Goal: Task Accomplishment & Management: Complete application form

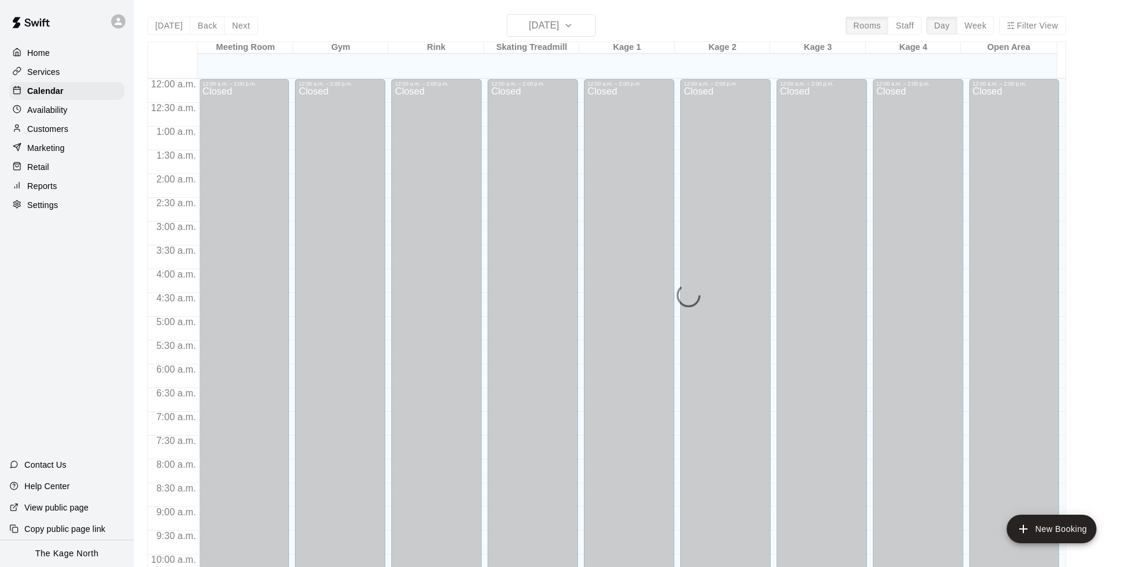
scroll to position [604, 0]
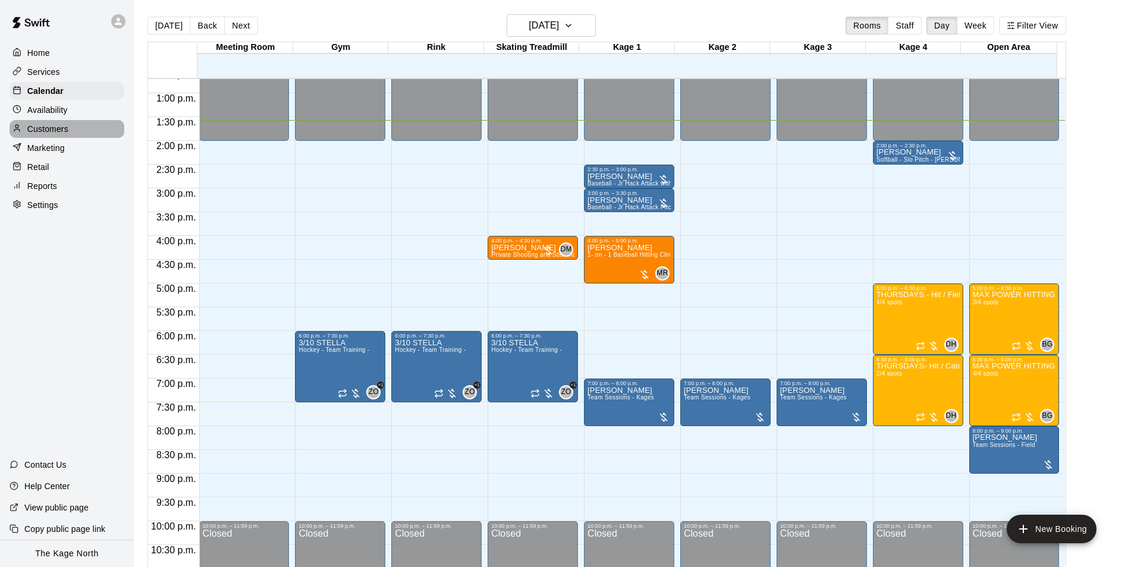
click at [51, 130] on p "Customers" at bounding box center [47, 129] width 41 height 12
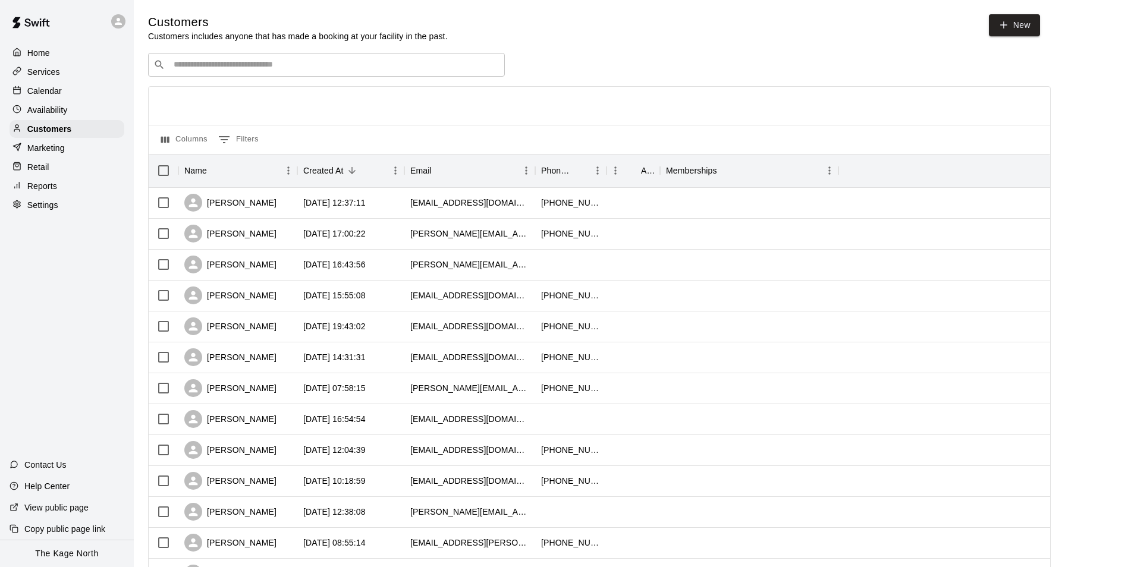
click at [60, 87] on p "Calendar" at bounding box center [44, 91] width 34 height 12
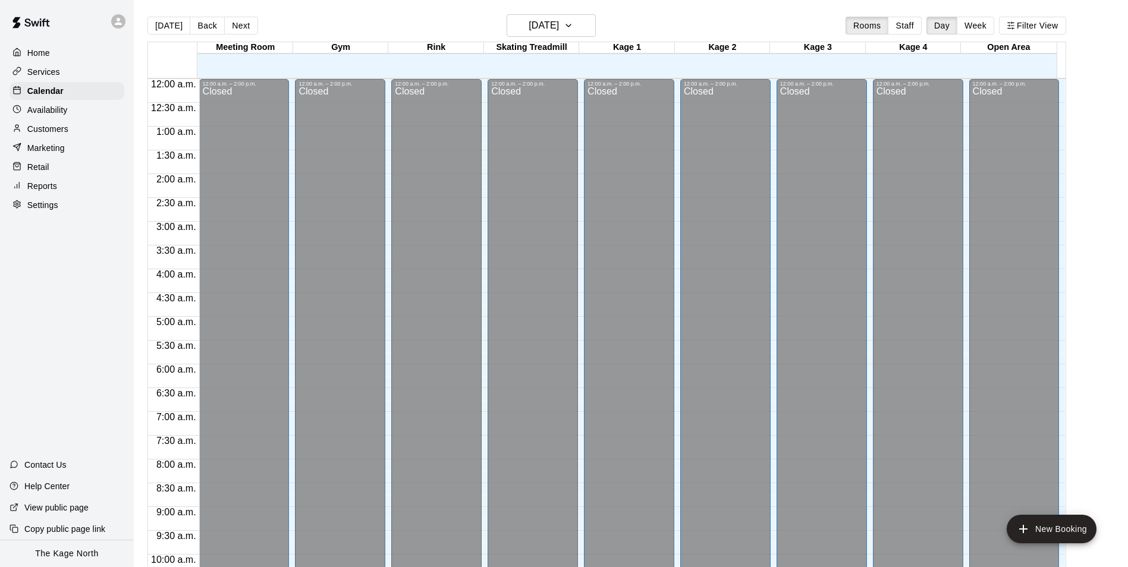
scroll to position [604, 0]
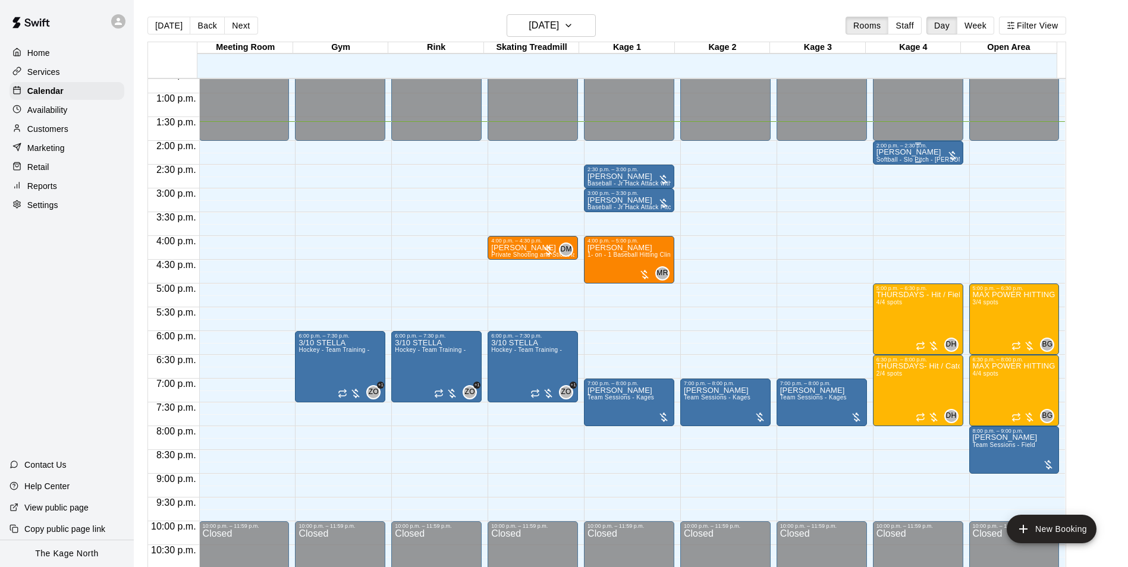
click at [912, 152] on p "[PERSON_NAME]" at bounding box center [918, 152] width 83 height 0
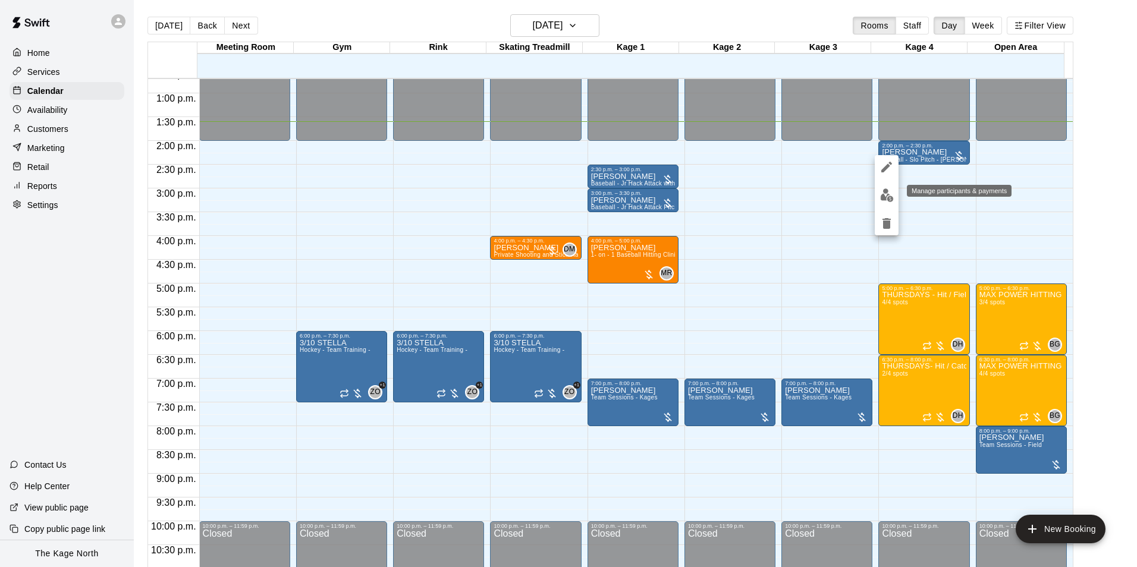
click at [889, 198] on img "edit" at bounding box center [887, 196] width 14 height 14
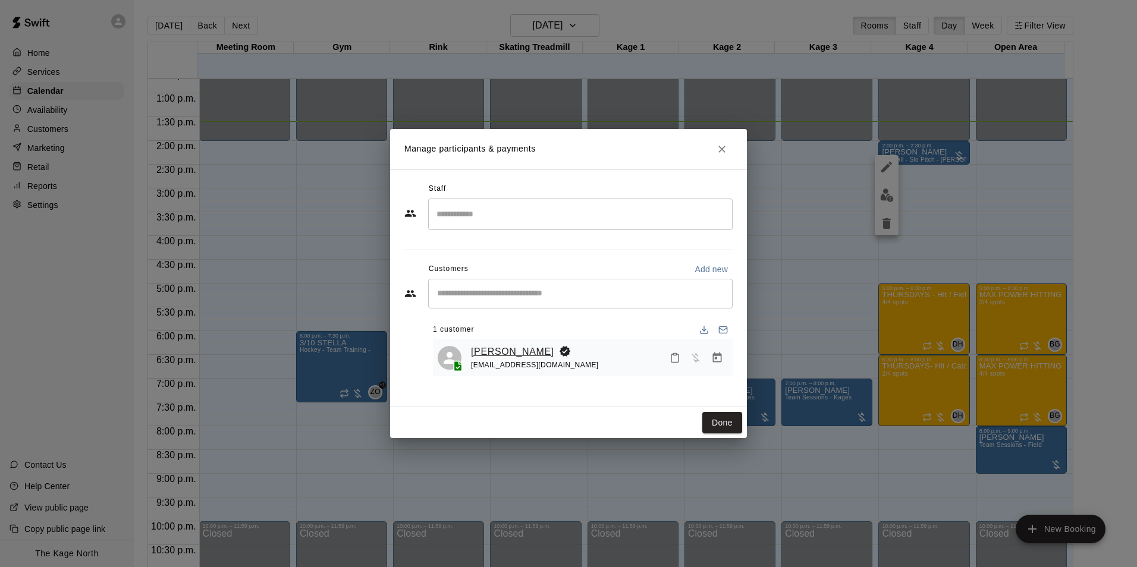
click at [496, 345] on link "[PERSON_NAME]" at bounding box center [512, 351] width 83 height 15
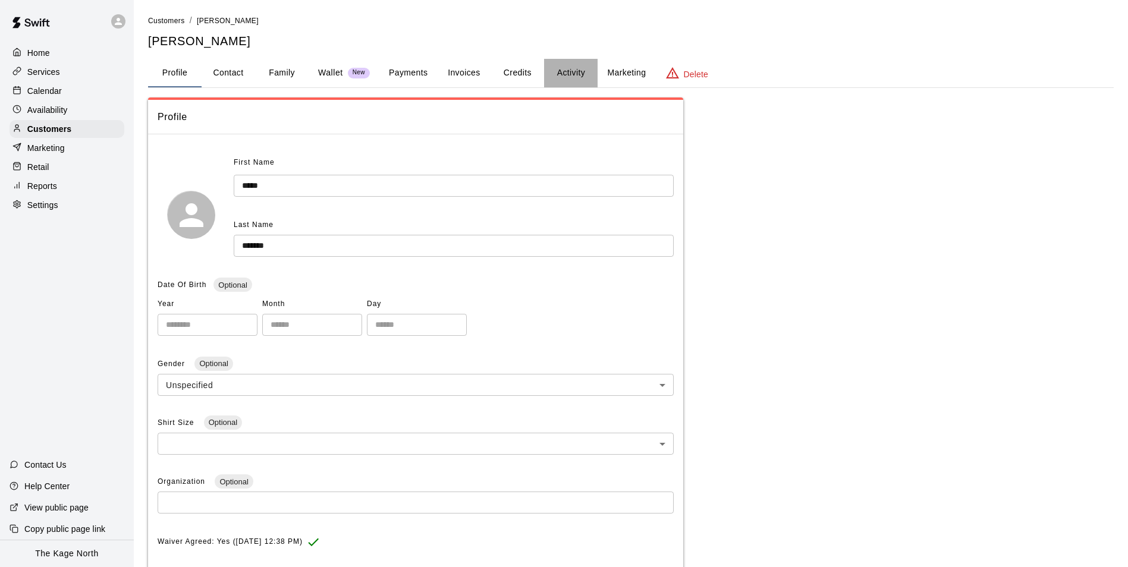
click at [562, 75] on button "Activity" at bounding box center [571, 73] width 54 height 29
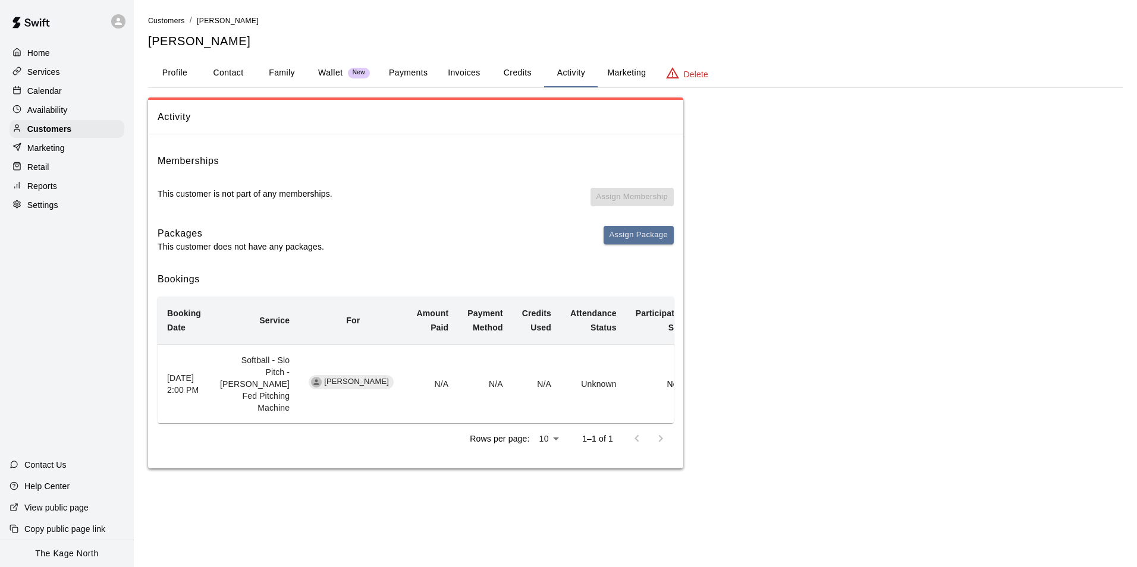
click at [55, 93] on p "Calendar" at bounding box center [44, 91] width 34 height 12
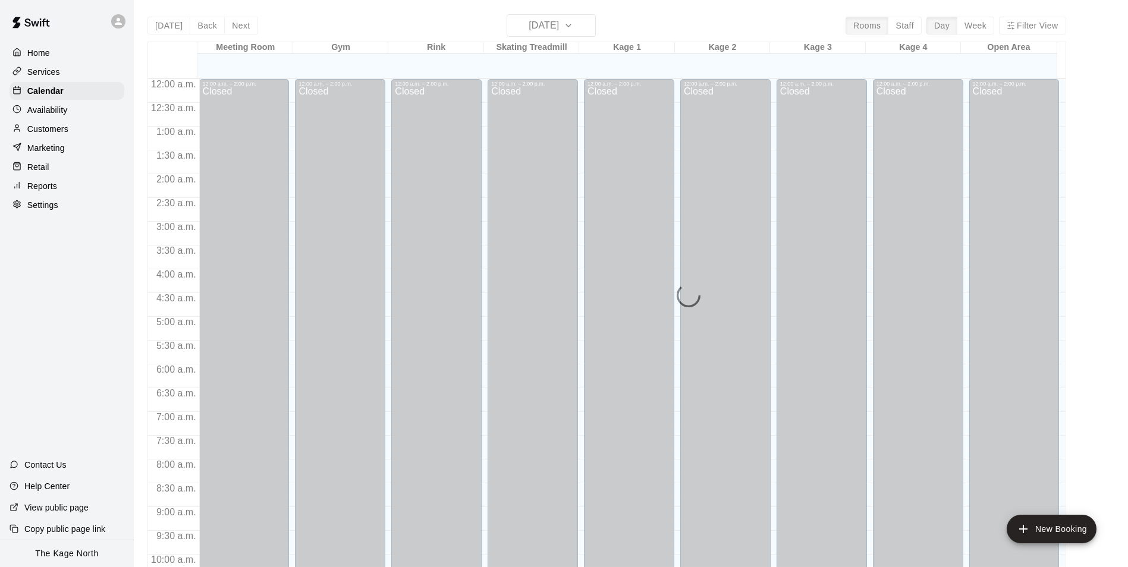
scroll to position [604, 0]
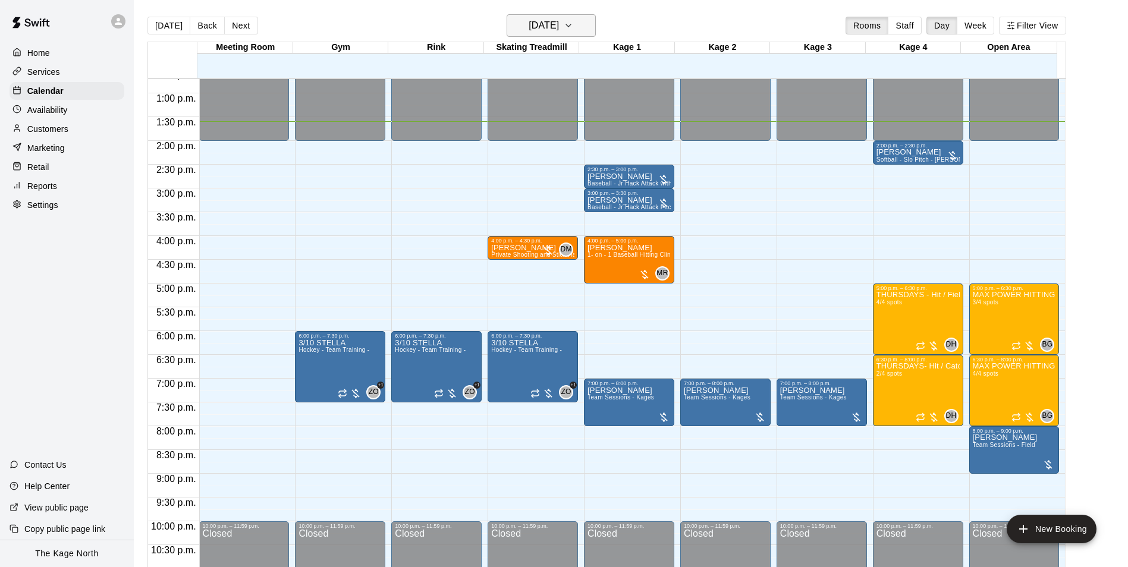
click at [559, 26] on h6 "[DATE]" at bounding box center [544, 25] width 30 height 17
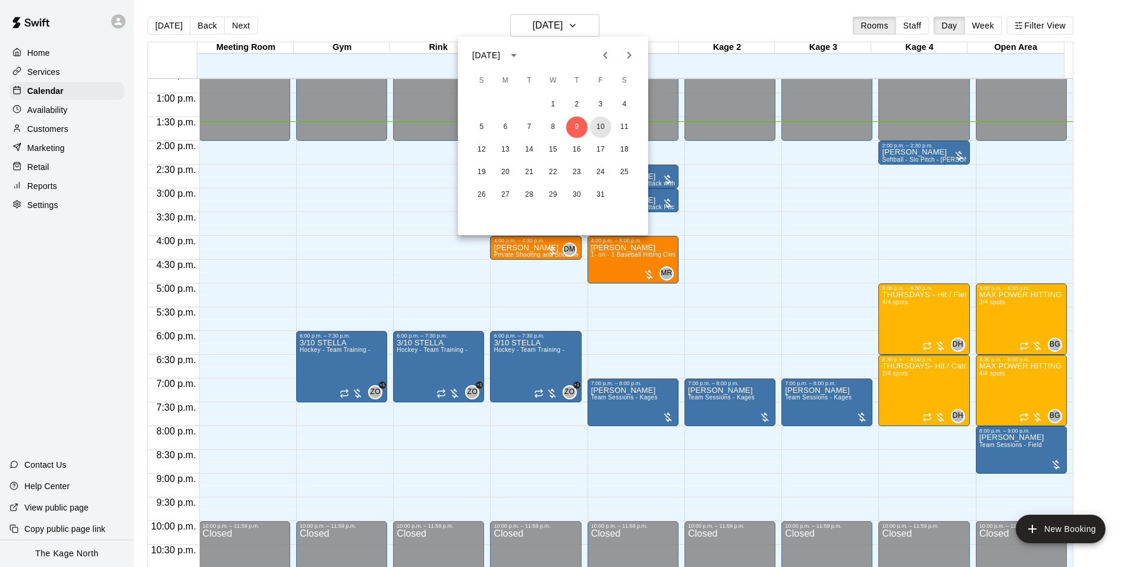
drag, startPoint x: 605, startPoint y: 130, endPoint x: 808, endPoint y: 262, distance: 242.0
click at [605, 129] on button "10" at bounding box center [600, 127] width 21 height 21
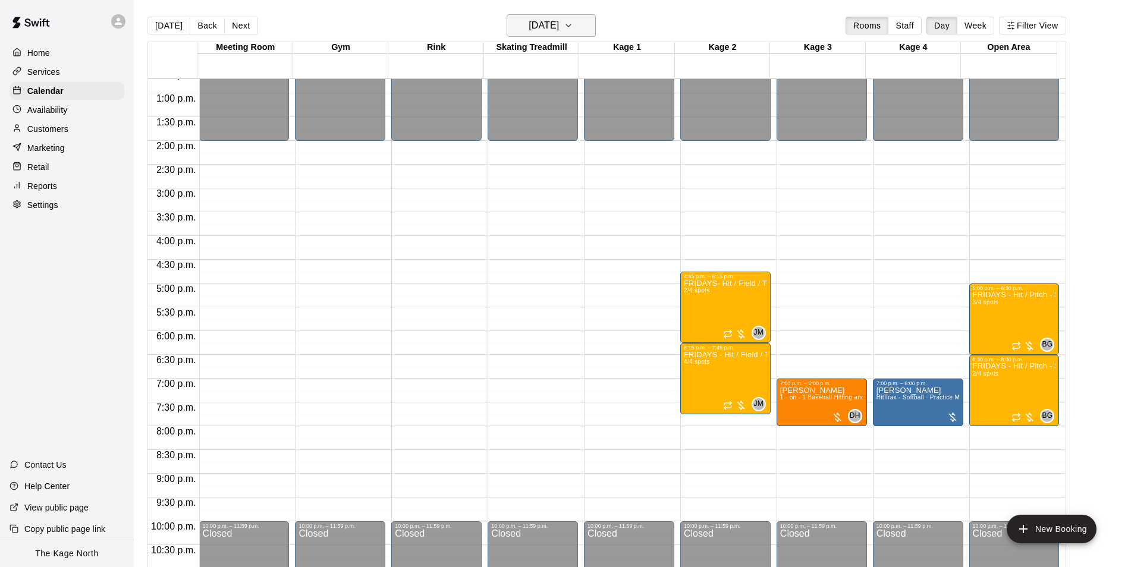
click at [558, 24] on h6 "[DATE]" at bounding box center [544, 25] width 30 height 17
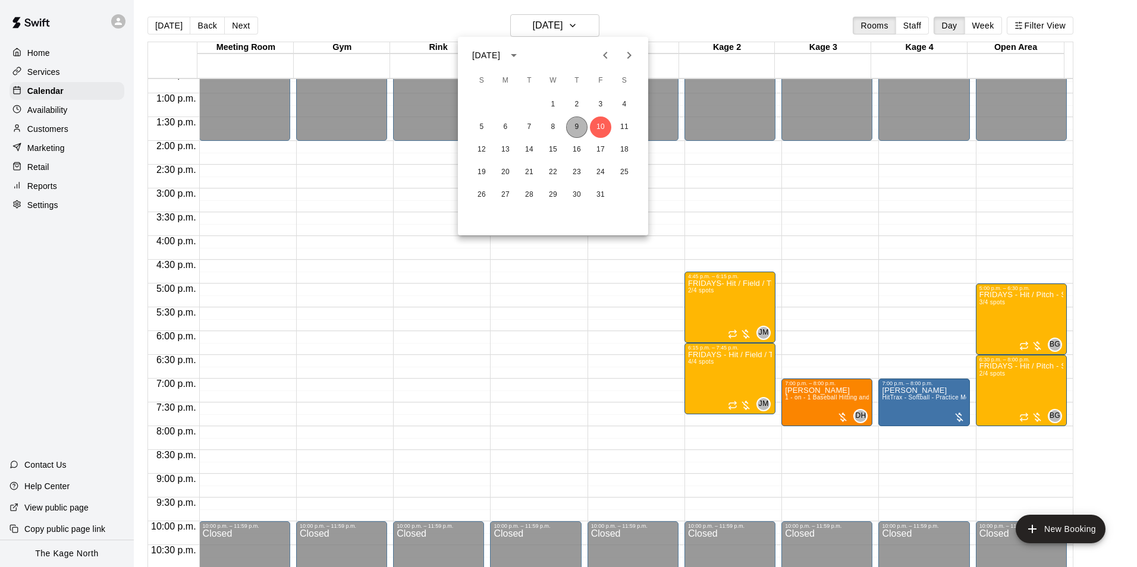
click at [573, 125] on button "9" at bounding box center [576, 127] width 21 height 21
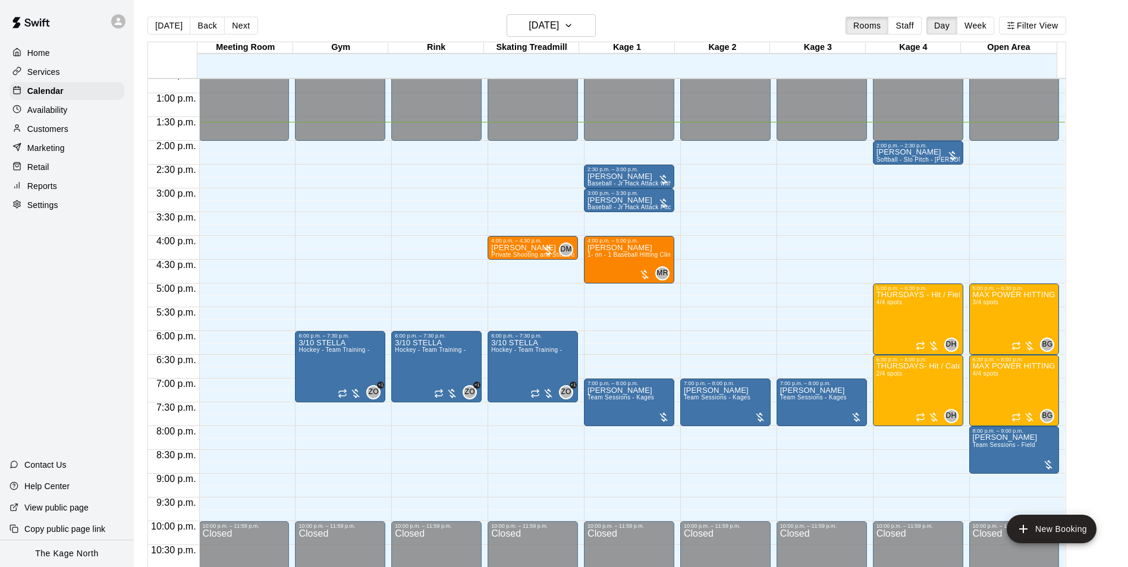
click at [53, 74] on p "Services" at bounding box center [43, 72] width 33 height 12
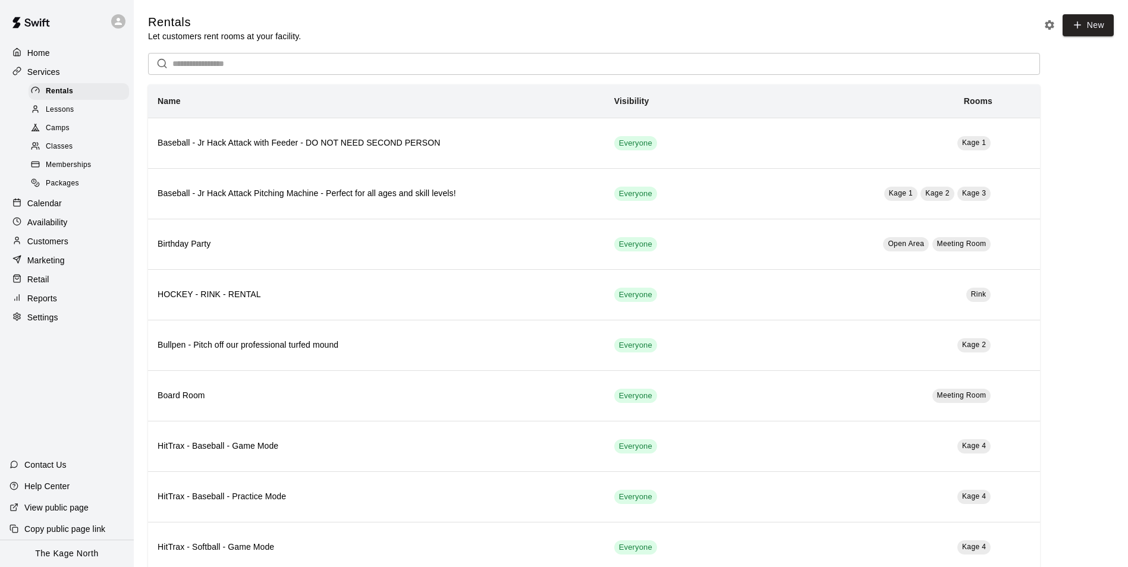
click at [64, 124] on div "Camps" at bounding box center [79, 128] width 101 height 17
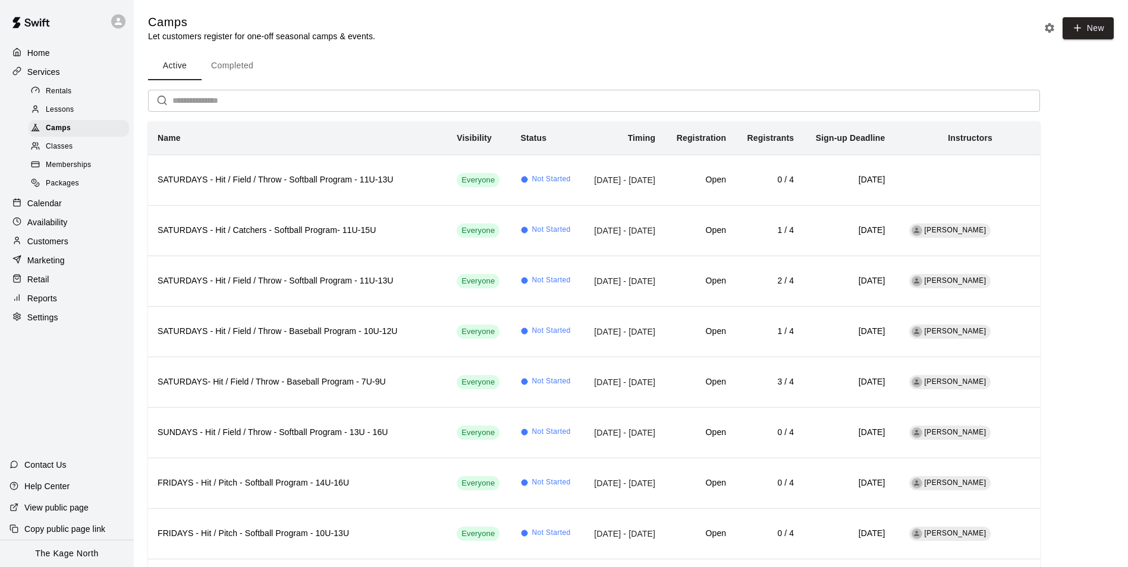
click at [51, 54] on div "Home" at bounding box center [67, 53] width 115 height 18
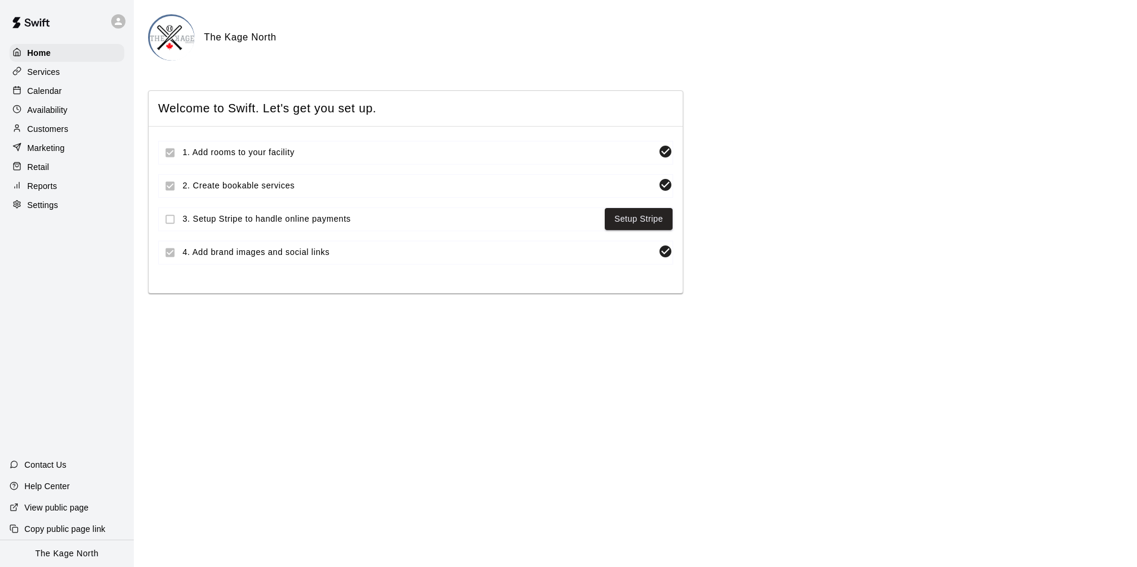
click at [45, 93] on p "Calendar" at bounding box center [44, 91] width 34 height 12
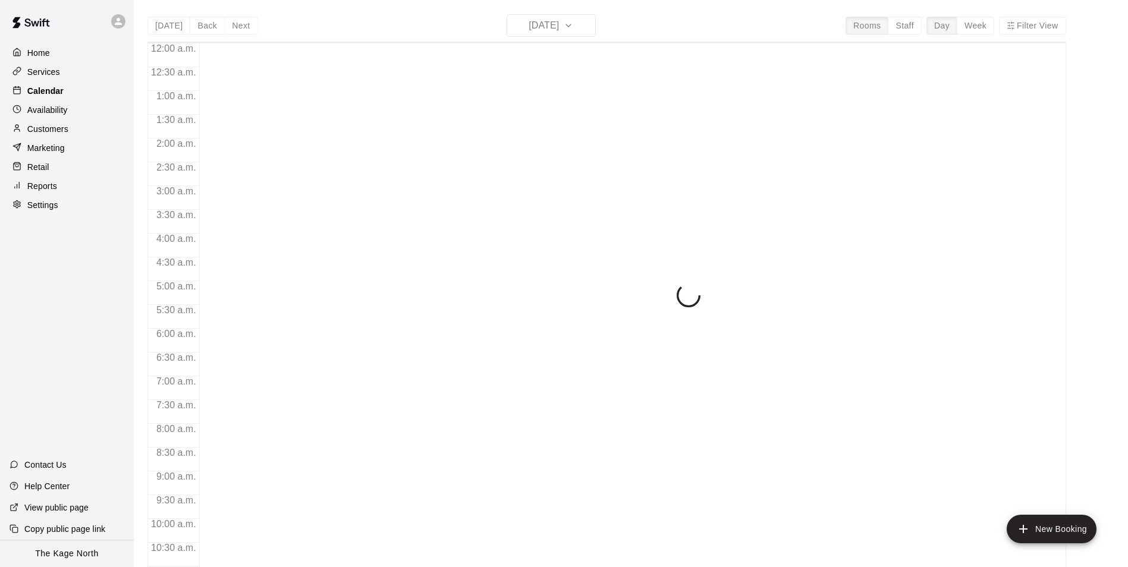
scroll to position [604, 0]
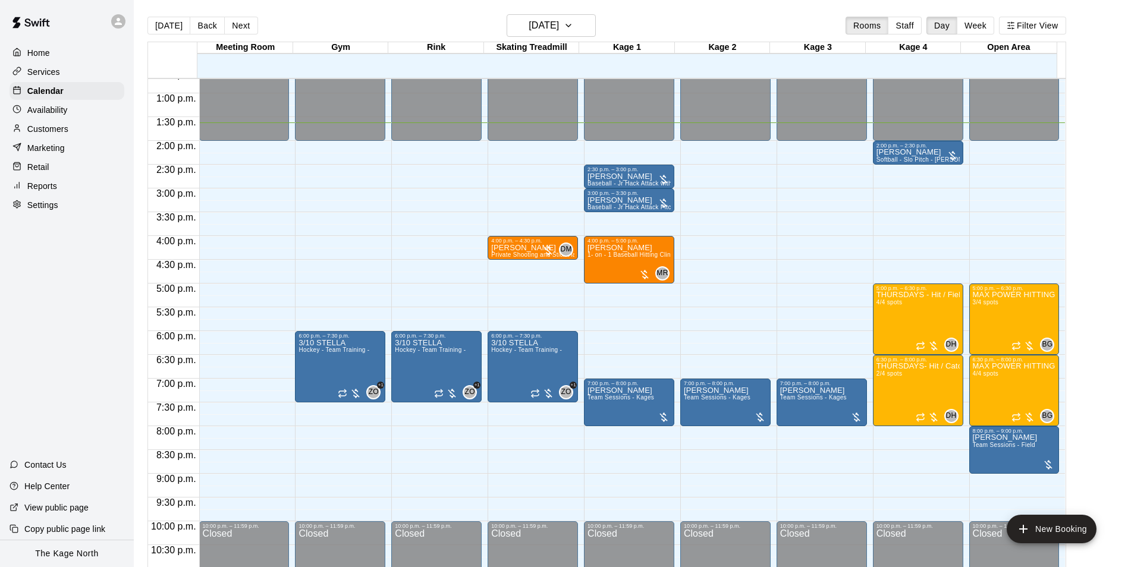
click at [72, 133] on div "Customers" at bounding box center [67, 129] width 115 height 18
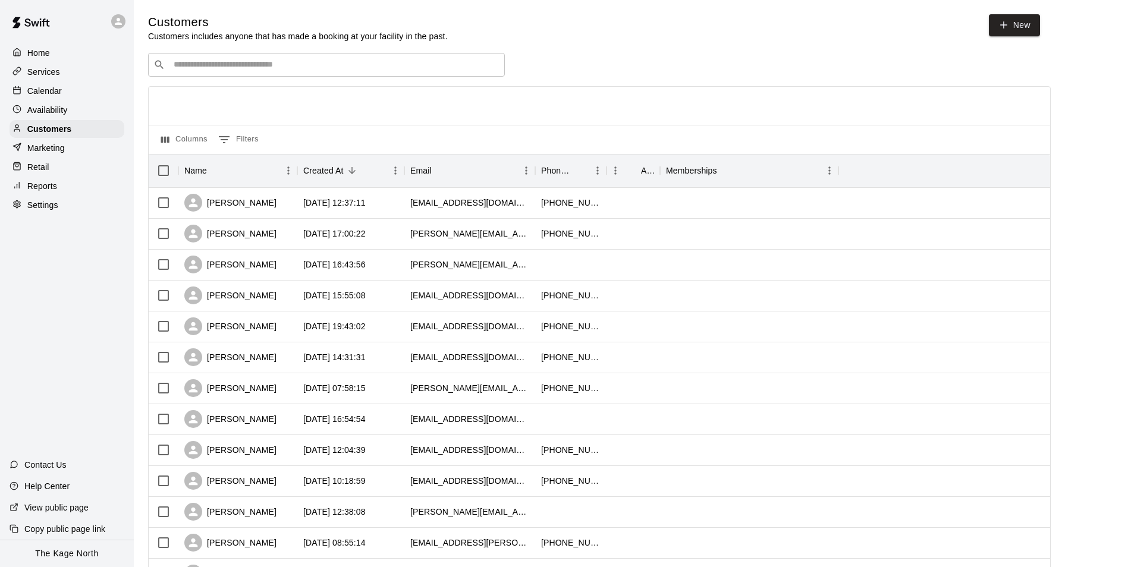
click at [50, 55] on p "Home" at bounding box center [38, 53] width 23 height 12
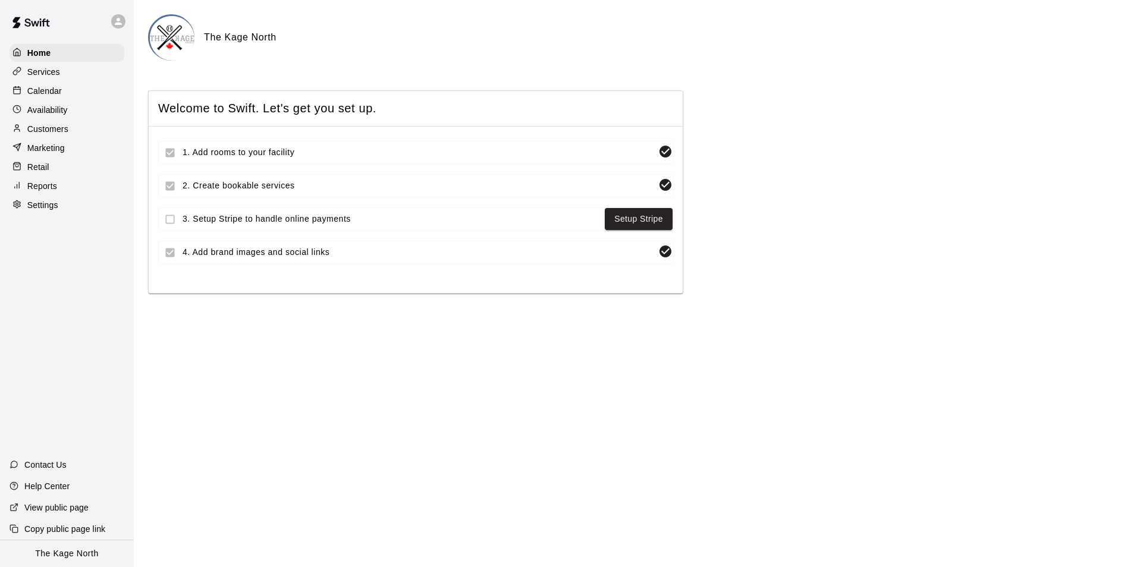
click at [55, 95] on p "Calendar" at bounding box center [44, 91] width 34 height 12
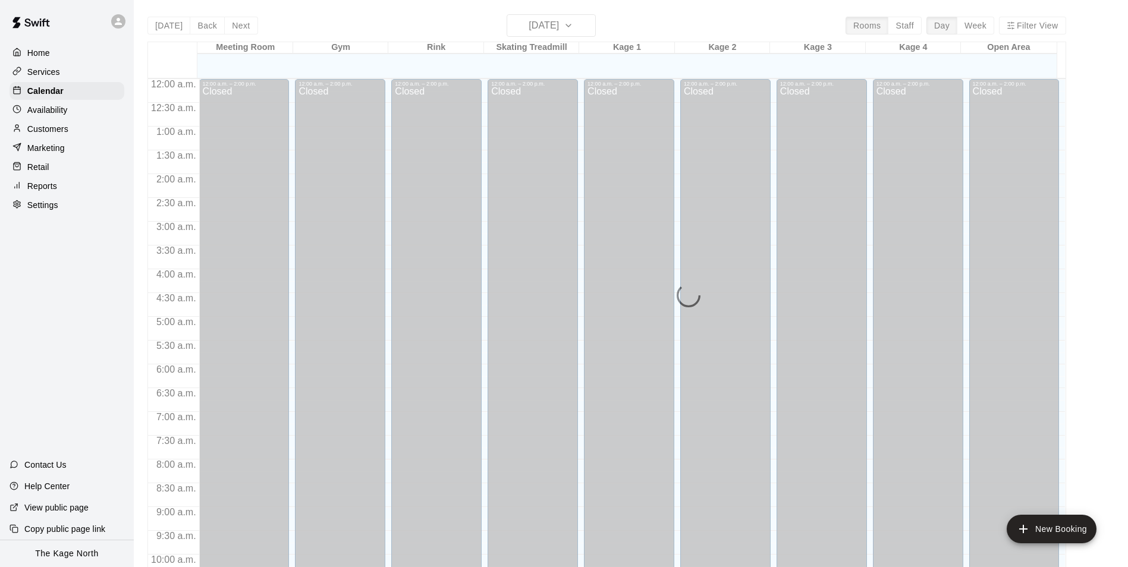
scroll to position [604, 0]
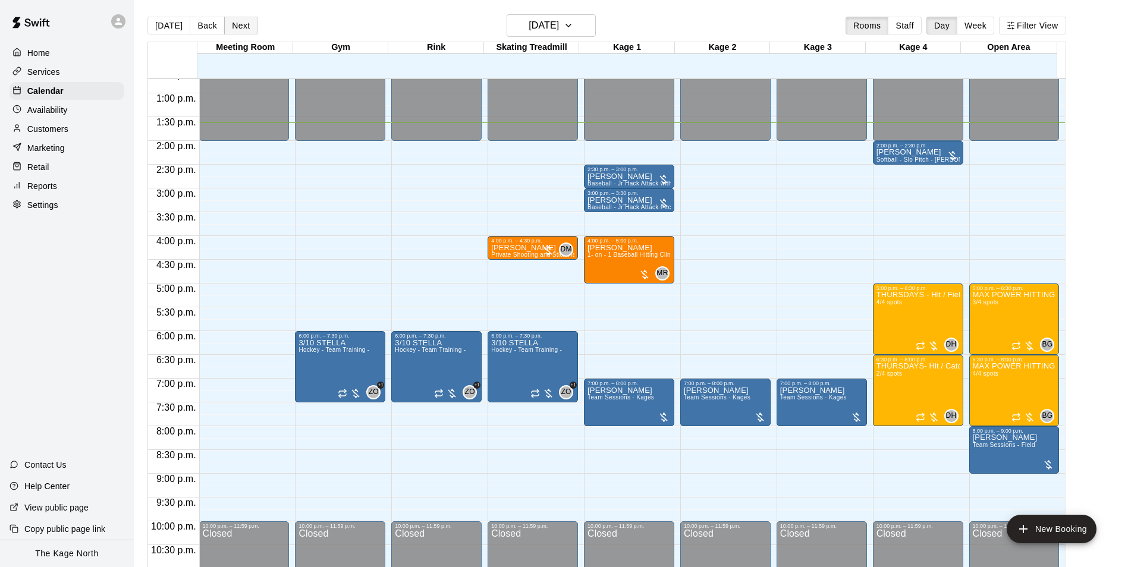
click at [240, 23] on button "Next" at bounding box center [240, 26] width 33 height 18
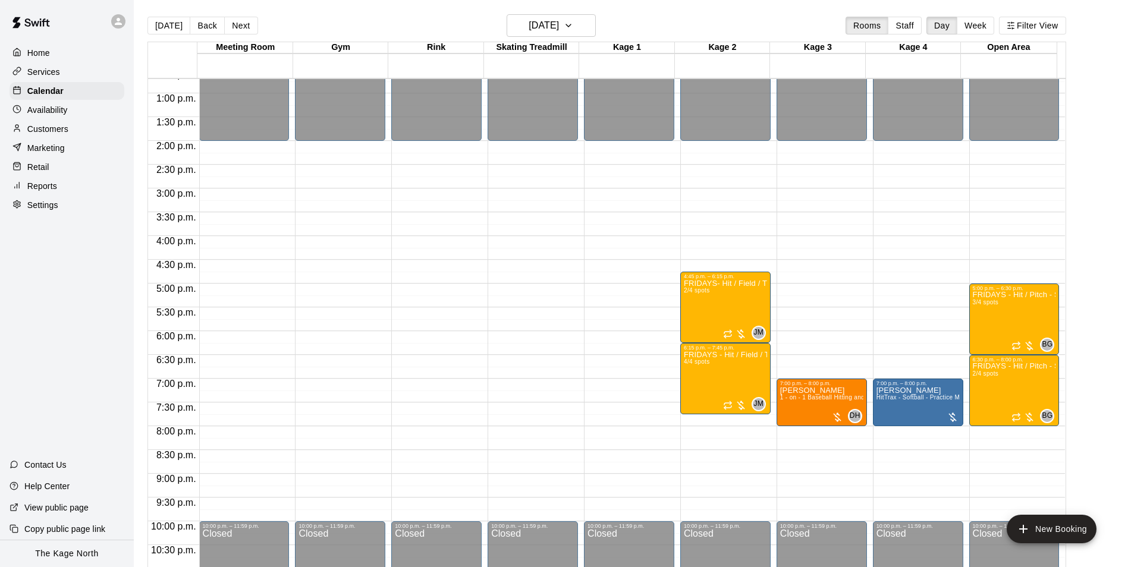
drag, startPoint x: 61, startPoint y: 130, endPoint x: 77, endPoint y: 130, distance: 16.1
click at [61, 130] on p "Customers" at bounding box center [47, 129] width 41 height 12
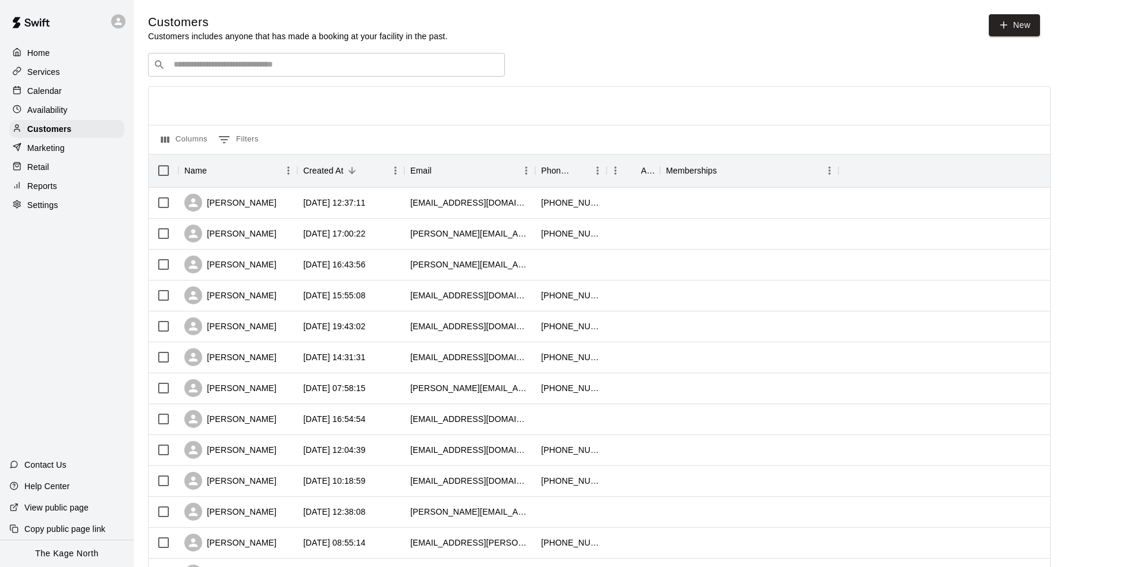
click at [34, 88] on p "Calendar" at bounding box center [44, 91] width 34 height 12
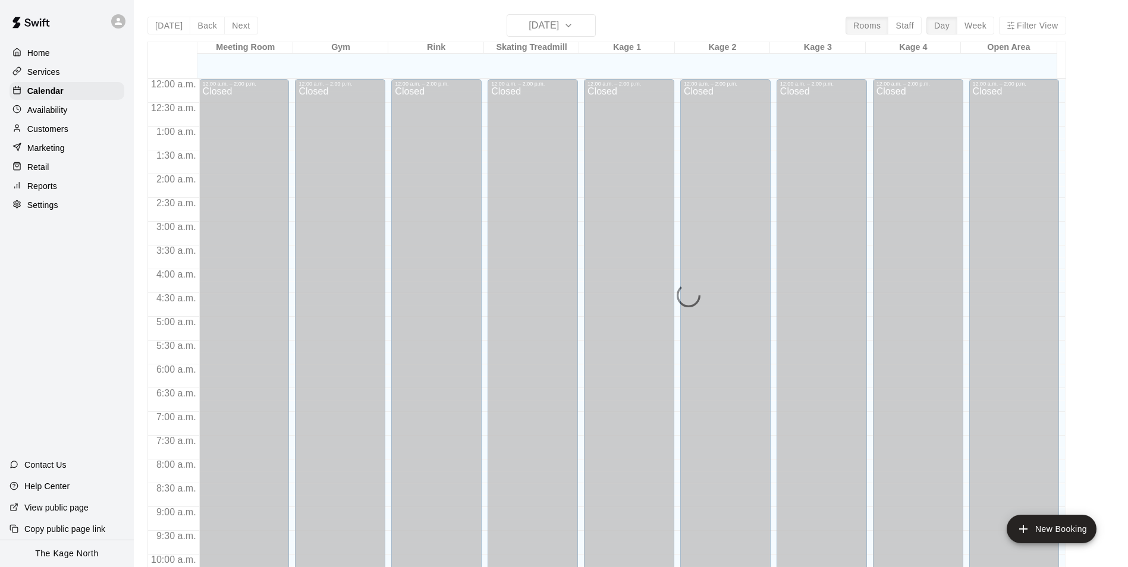
scroll to position [604, 0]
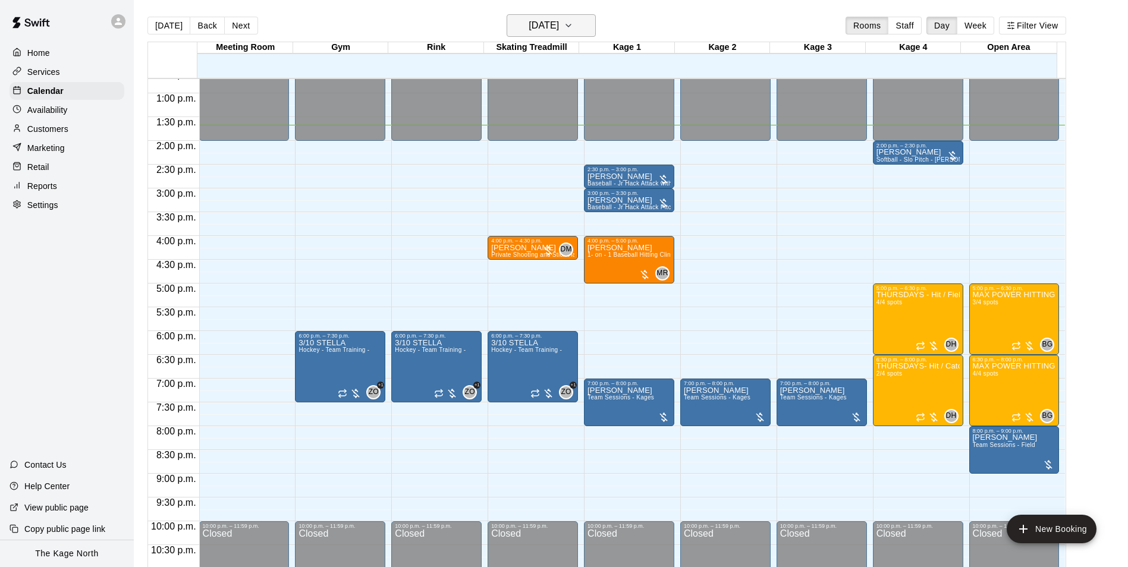
click at [559, 28] on h6 "[DATE]" at bounding box center [544, 25] width 30 height 17
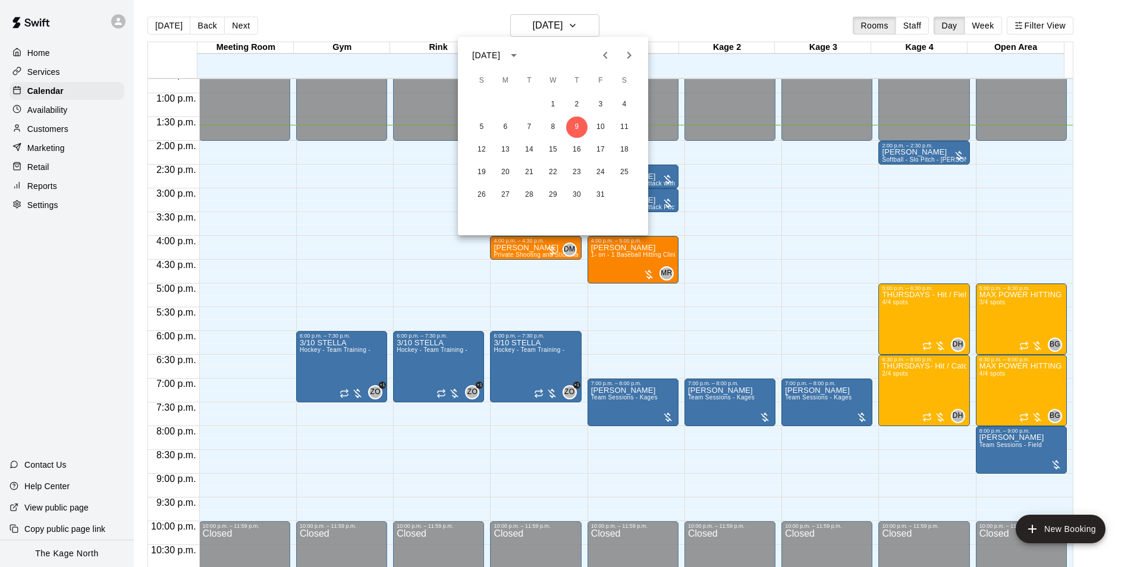
click at [625, 64] on button "Next month" at bounding box center [629, 55] width 24 height 24
click at [607, 59] on icon "Previous month" at bounding box center [605, 55] width 4 height 7
click at [528, 128] on button "7" at bounding box center [529, 127] width 21 height 21
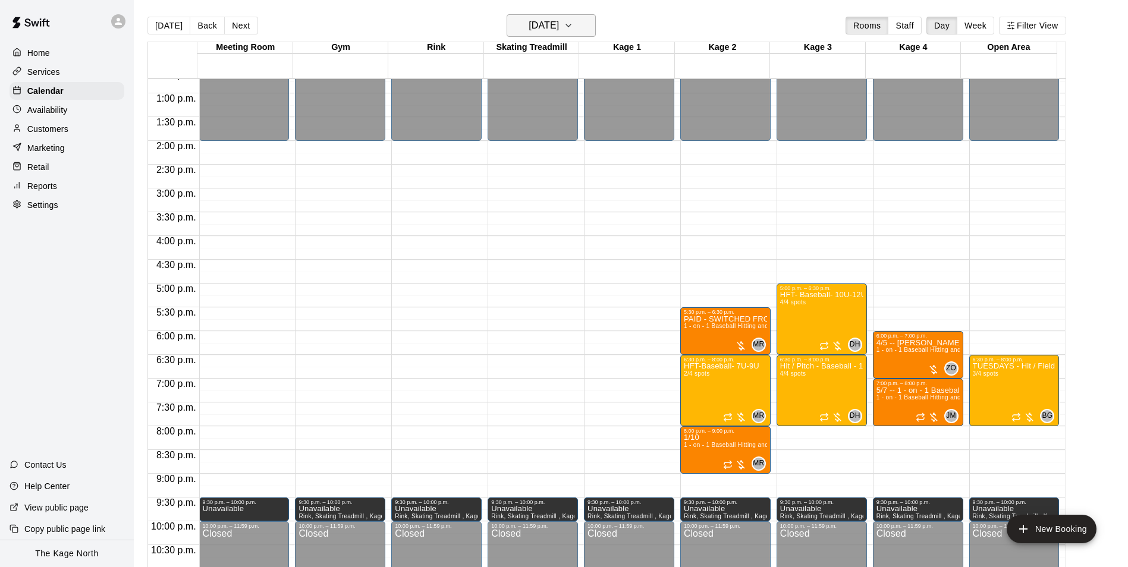
click at [559, 29] on h6 "[DATE]" at bounding box center [544, 25] width 30 height 17
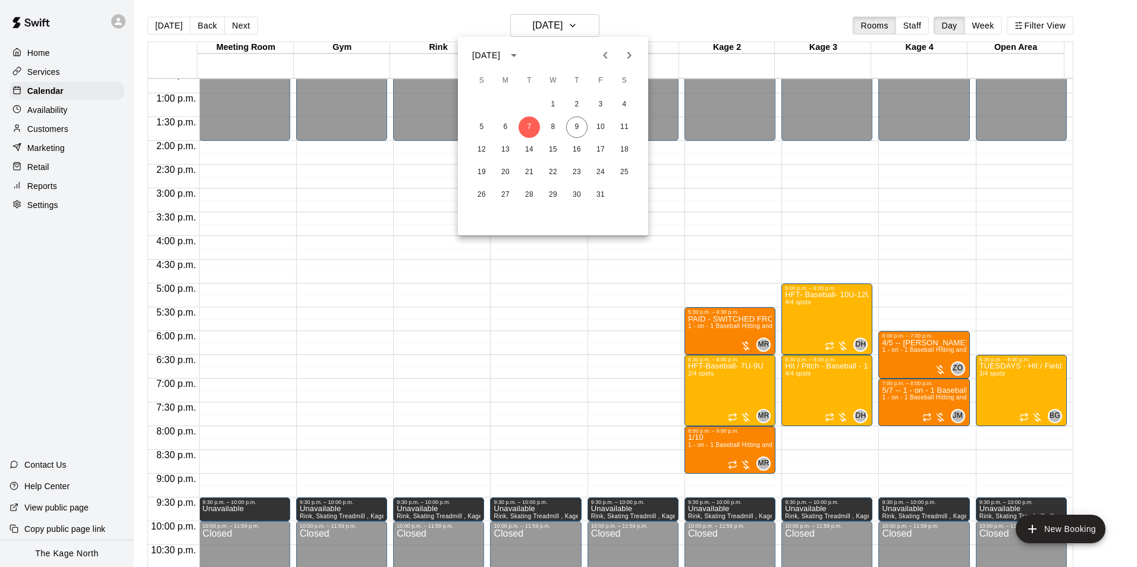
click at [441, 23] on div at bounding box center [568, 283] width 1137 height 567
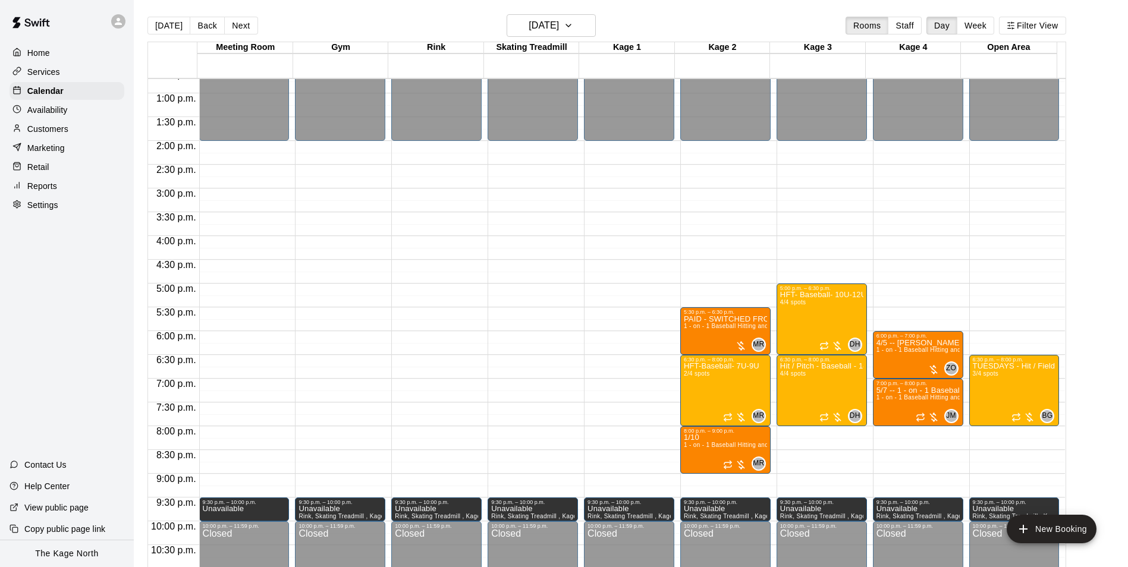
click at [50, 48] on p "Home" at bounding box center [38, 53] width 23 height 12
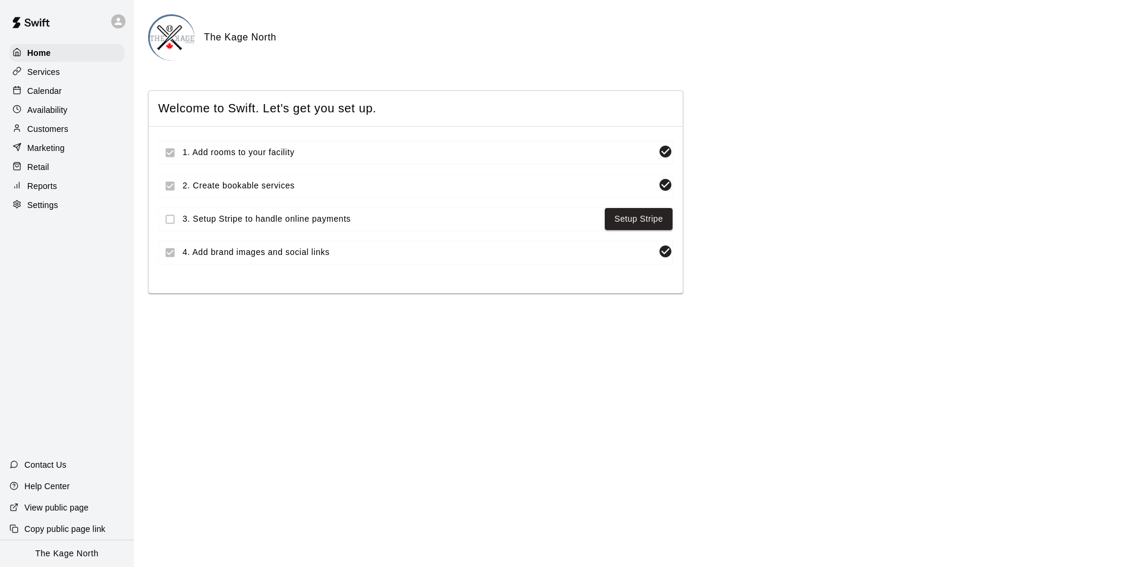
click at [48, 92] on p "Calendar" at bounding box center [44, 91] width 34 height 12
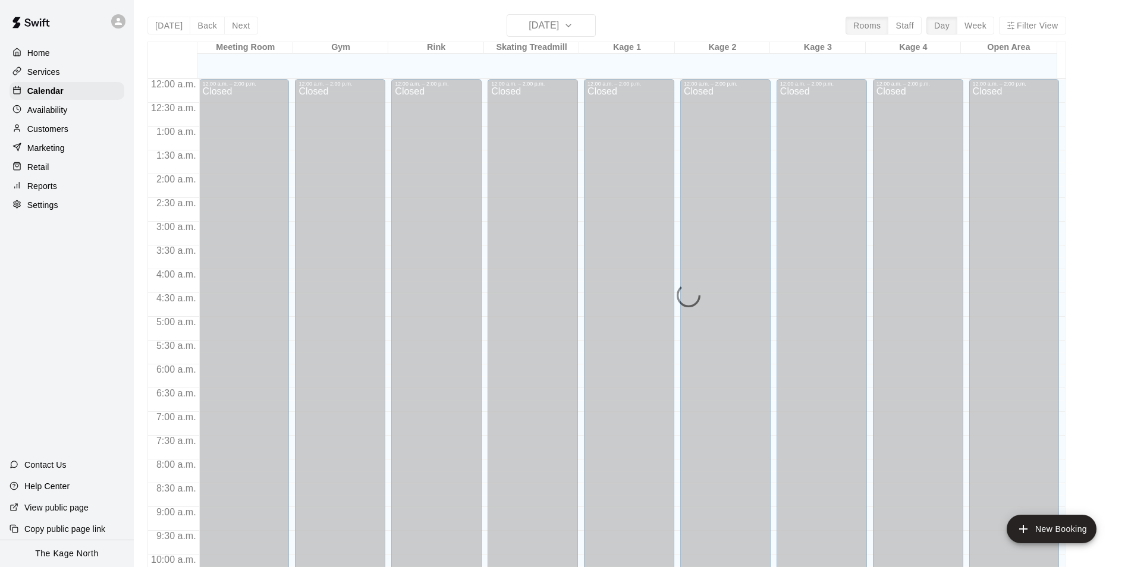
scroll to position [604, 0]
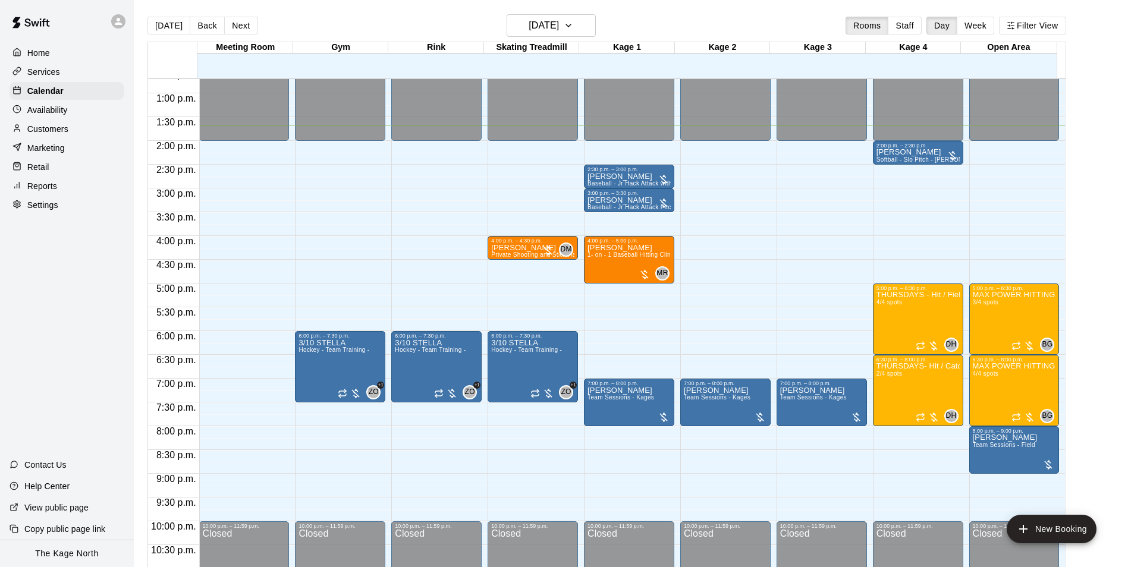
click at [72, 133] on div "Customers" at bounding box center [67, 129] width 115 height 18
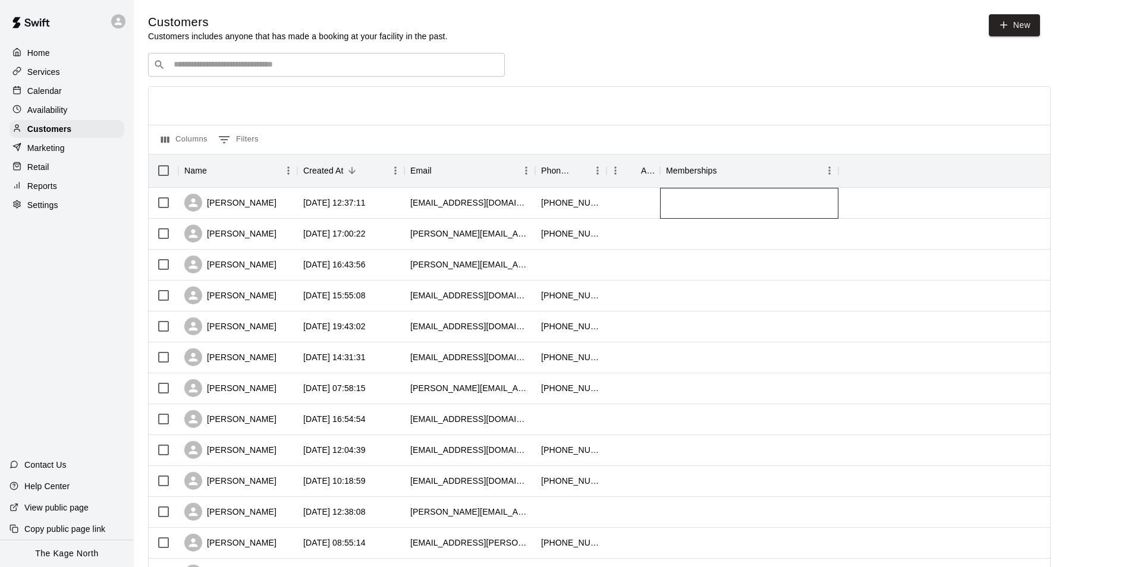
click at [712, 214] on div at bounding box center [749, 203] width 178 height 31
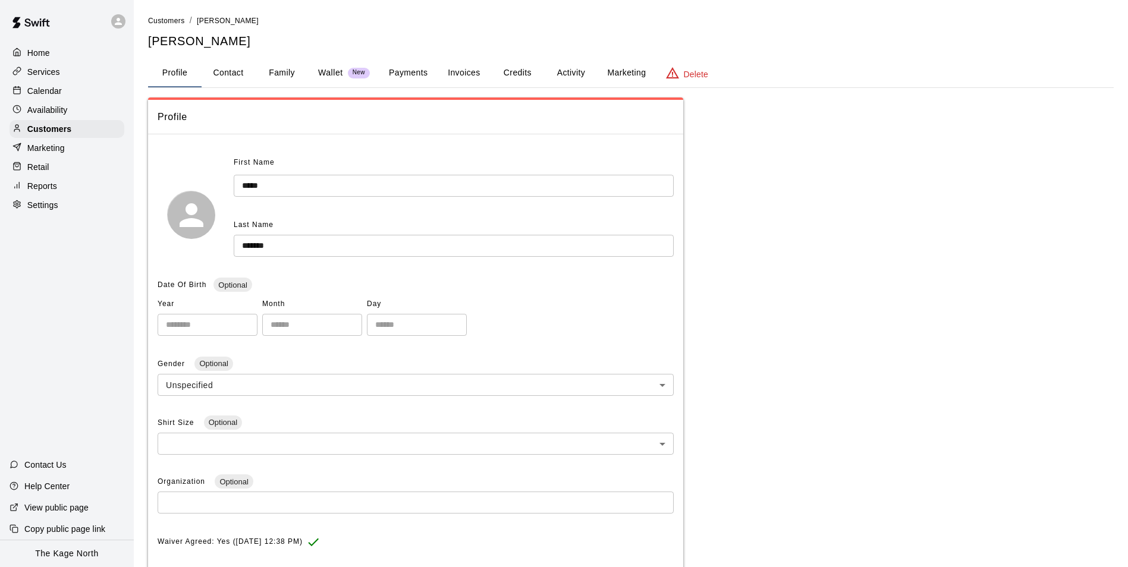
click at [573, 75] on button "Activity" at bounding box center [571, 73] width 54 height 29
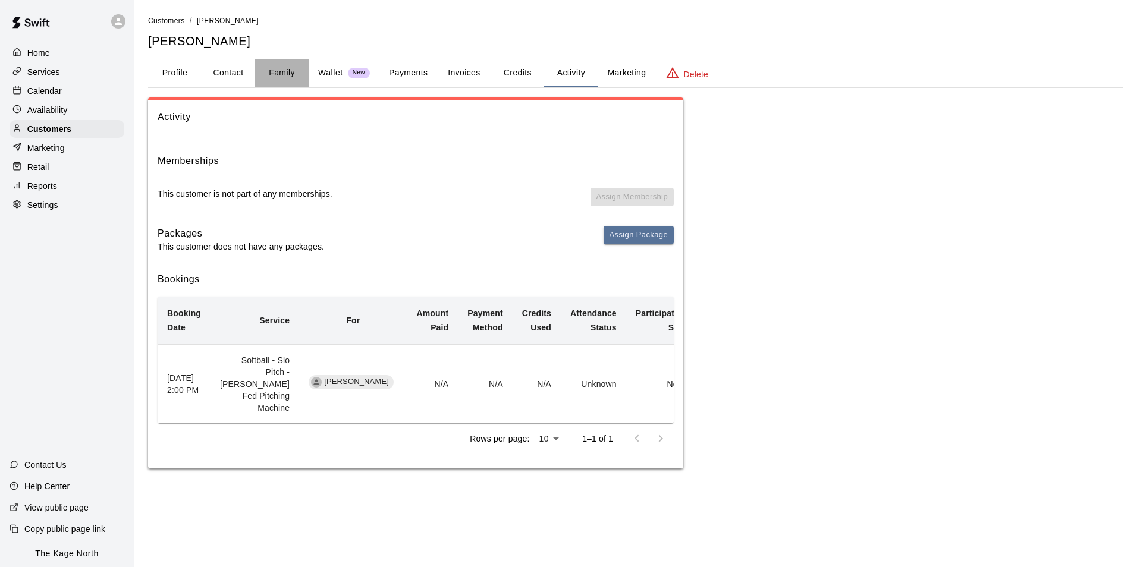
click at [285, 68] on button "Family" at bounding box center [282, 73] width 54 height 29
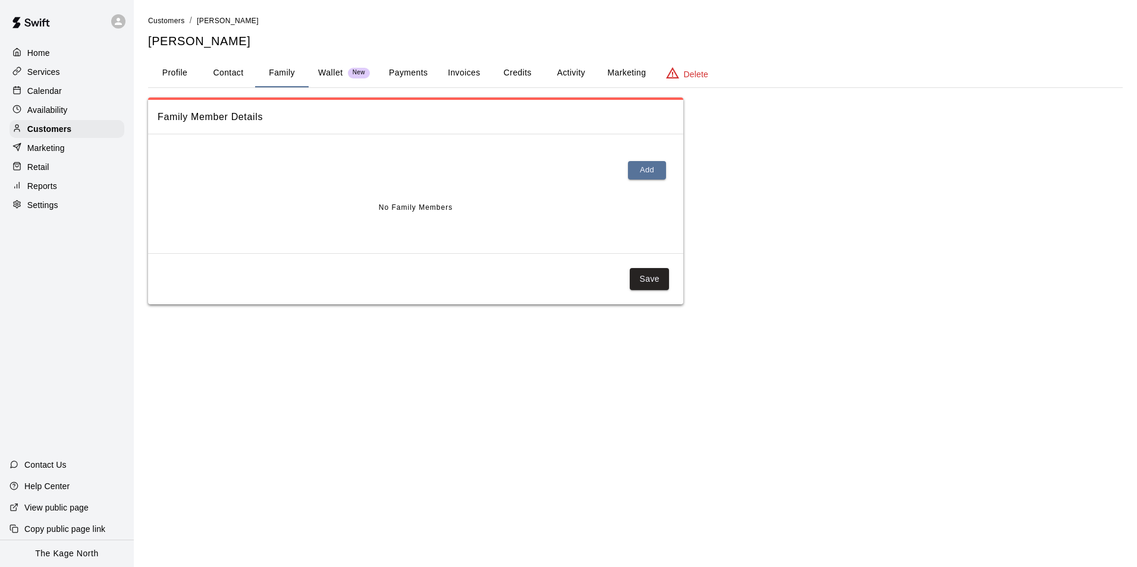
click at [241, 68] on button "Contact" at bounding box center [229, 73] width 54 height 29
select select "**"
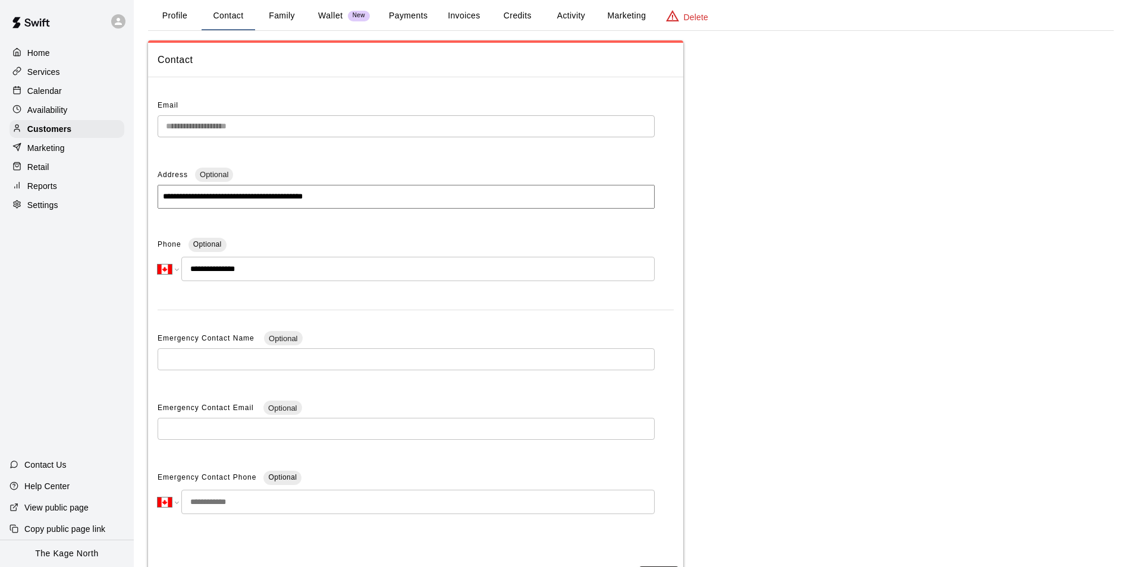
scroll to position [113, 0]
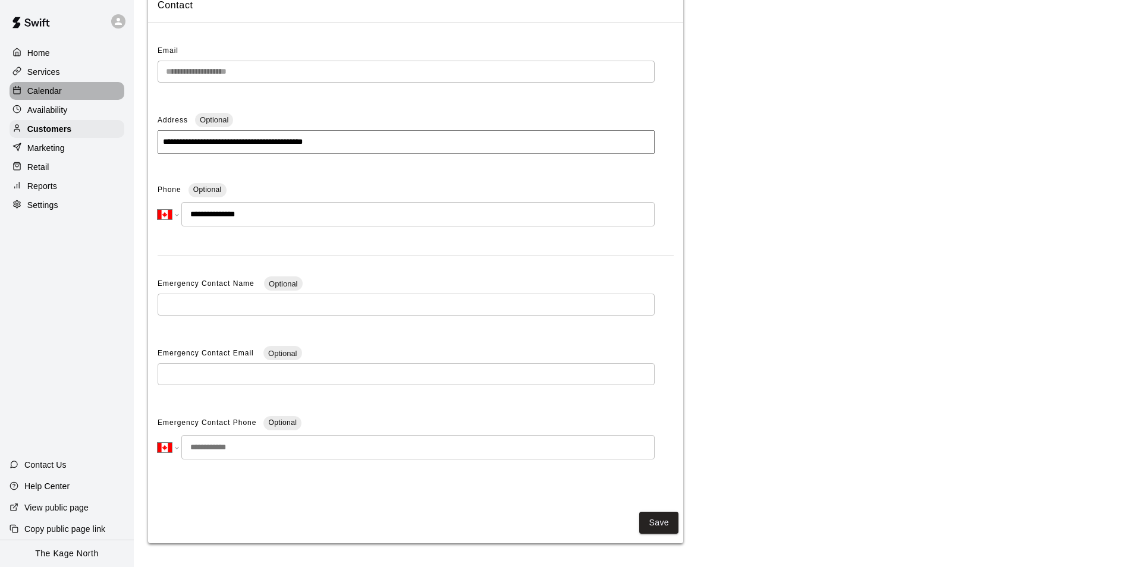
click at [35, 88] on p "Calendar" at bounding box center [44, 91] width 34 height 12
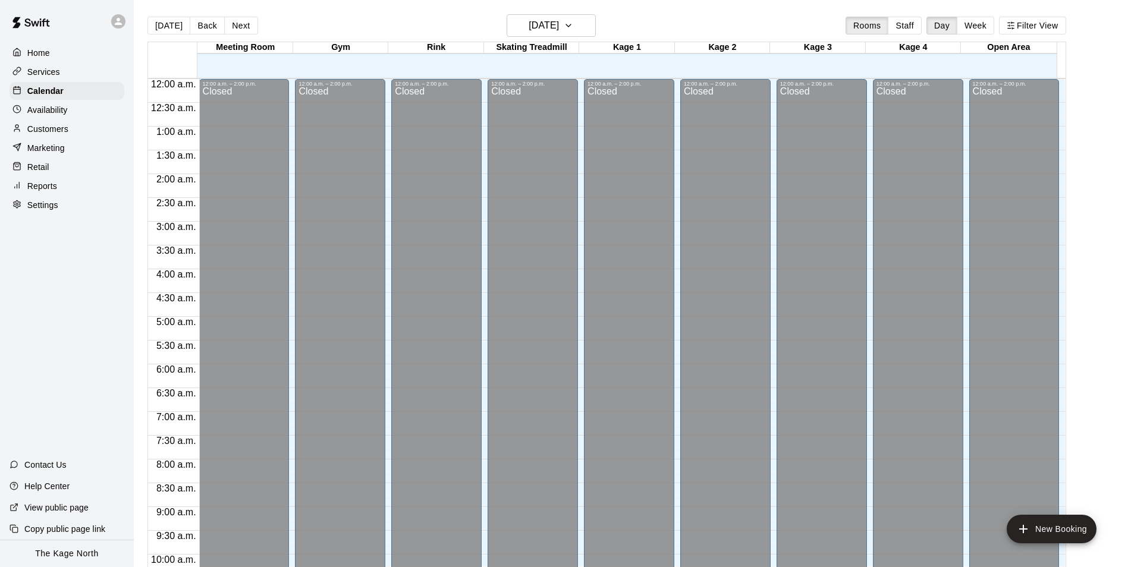
scroll to position [604, 0]
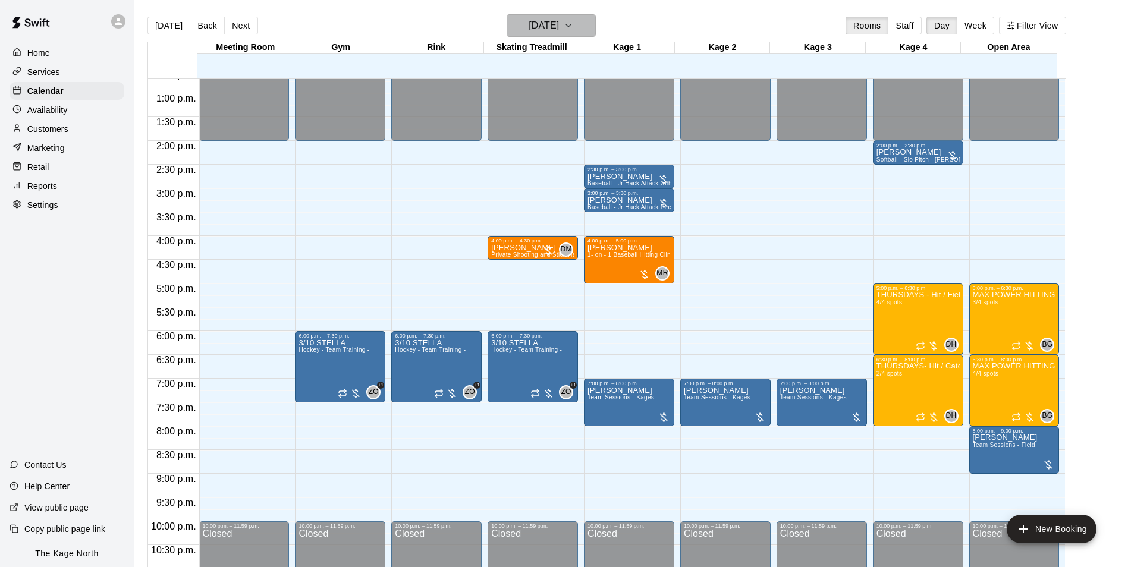
click at [559, 29] on h6 "[DATE]" at bounding box center [544, 25] width 30 height 17
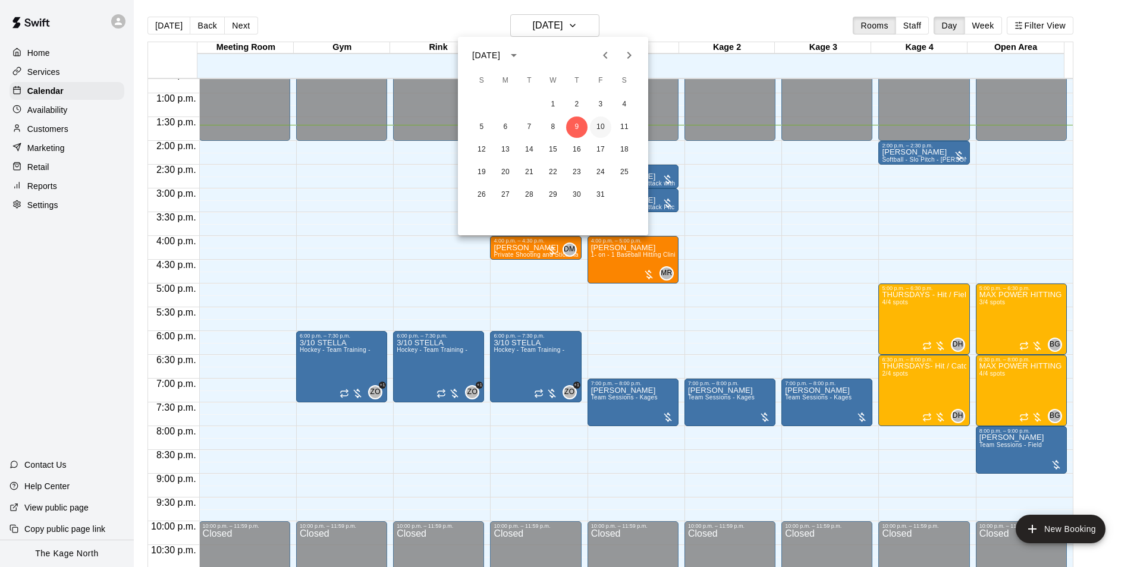
click at [598, 128] on button "10" at bounding box center [600, 127] width 21 height 21
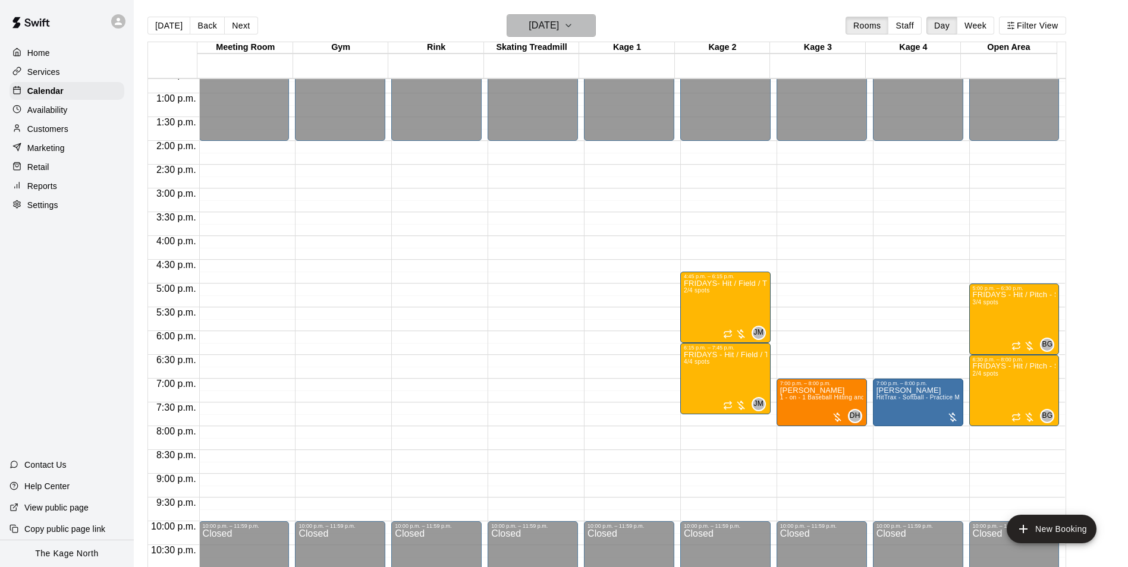
click at [559, 30] on h6 "[DATE]" at bounding box center [544, 25] width 30 height 17
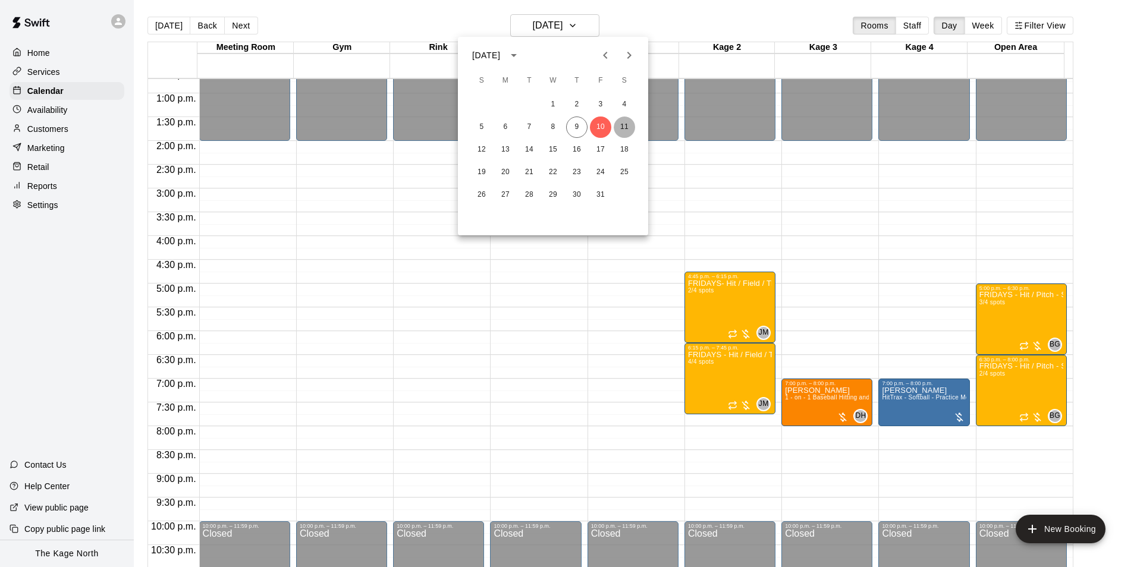
click at [629, 124] on button "11" at bounding box center [624, 127] width 21 height 21
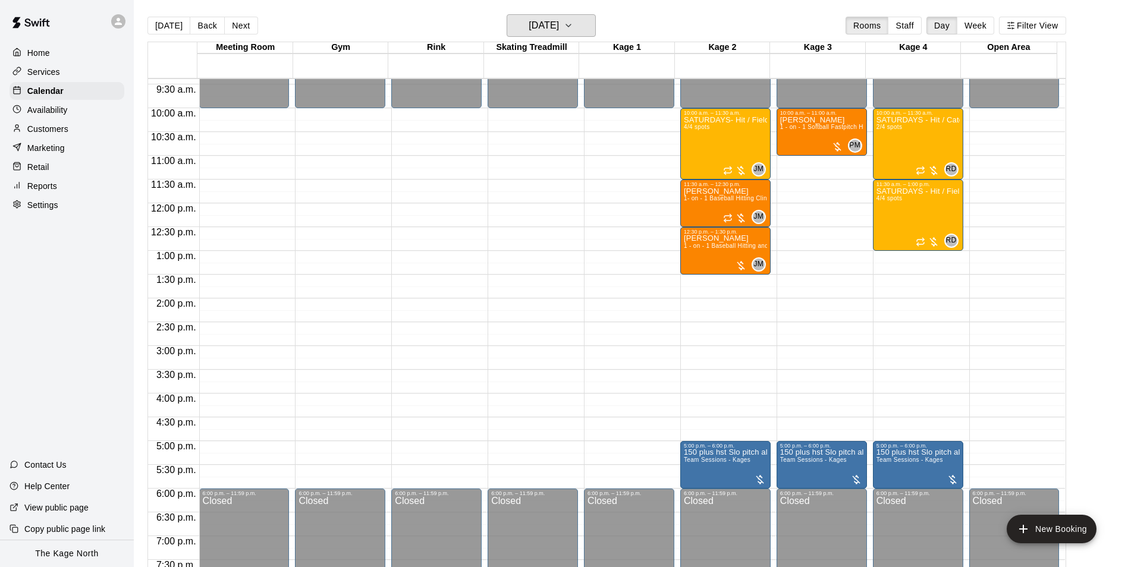
scroll to position [426, 0]
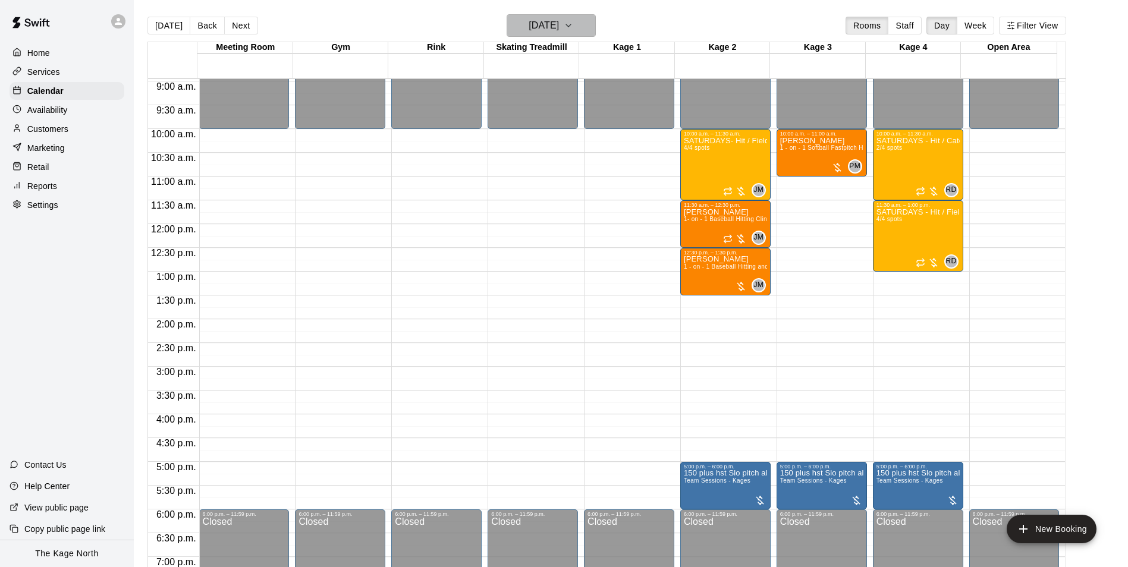
click at [559, 26] on h6 "[DATE]" at bounding box center [544, 25] width 30 height 17
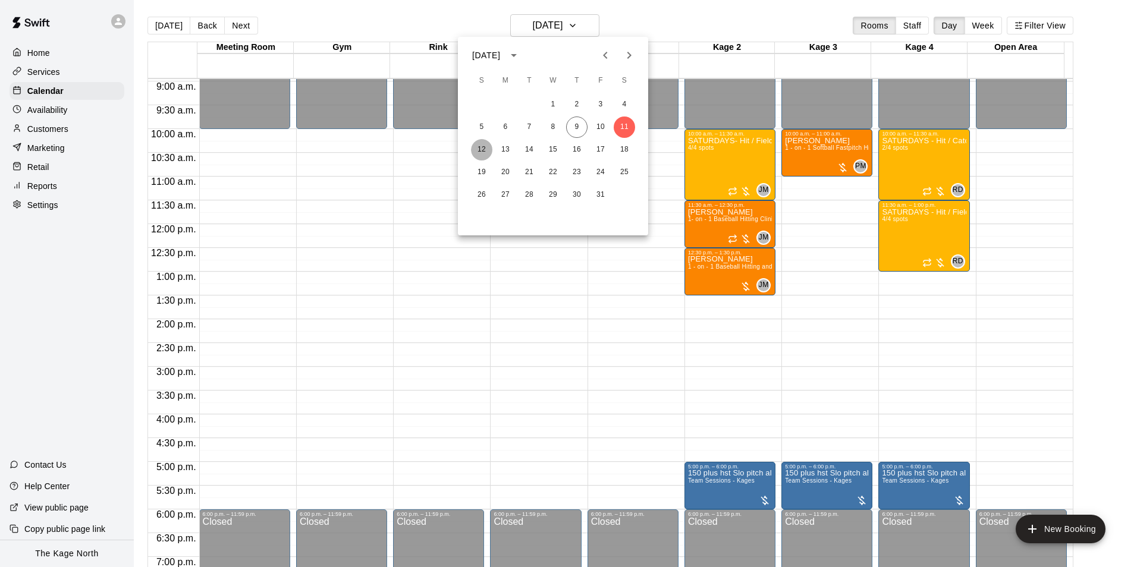
click at [482, 148] on button "12" at bounding box center [481, 149] width 21 height 21
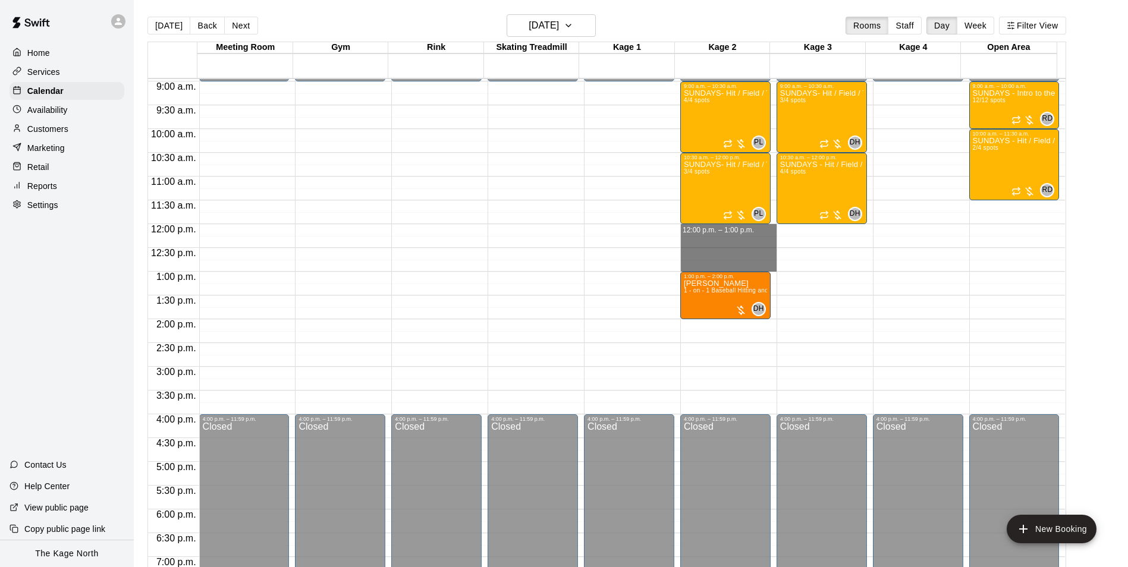
drag, startPoint x: 720, startPoint y: 237, endPoint x: 723, endPoint y: 268, distance: 30.5
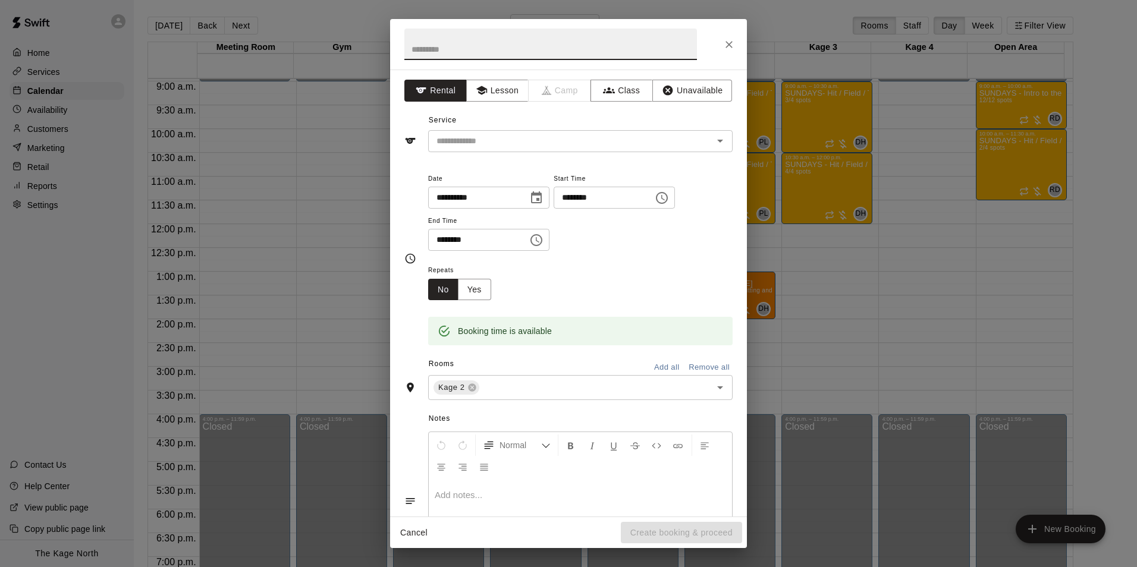
drag, startPoint x: 503, startPoint y: 90, endPoint x: 529, endPoint y: 101, distance: 27.7
click at [505, 89] on button "Lesson" at bounding box center [497, 91] width 62 height 22
click at [717, 141] on icon "Open" at bounding box center [720, 141] width 6 height 3
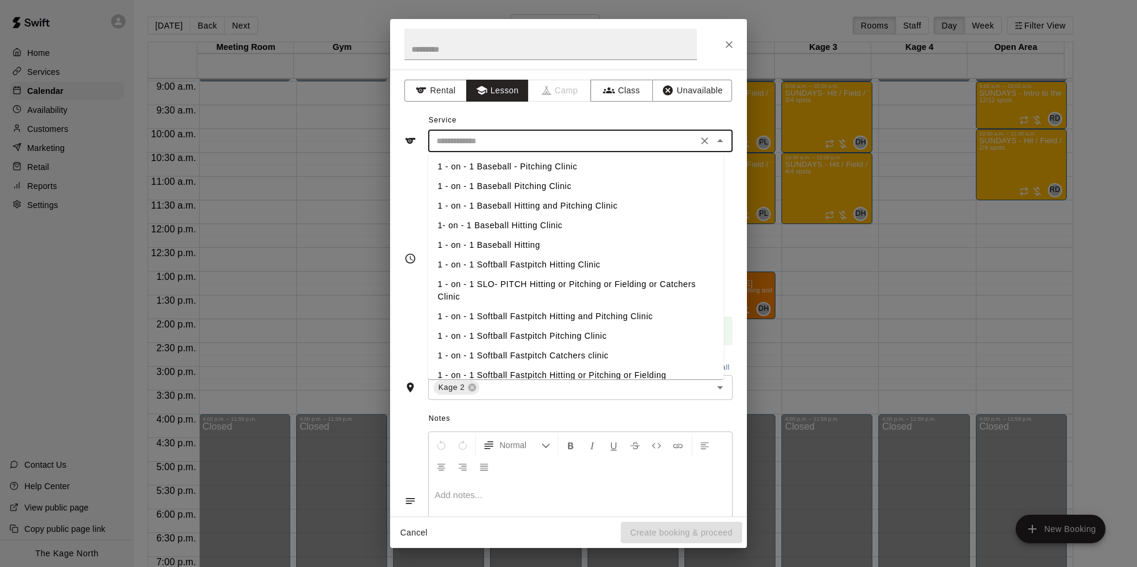
click at [581, 203] on li "1 - on - 1 Baseball Hitting and Pitching Clinic" at bounding box center [576, 206] width 296 height 20
type input "**********"
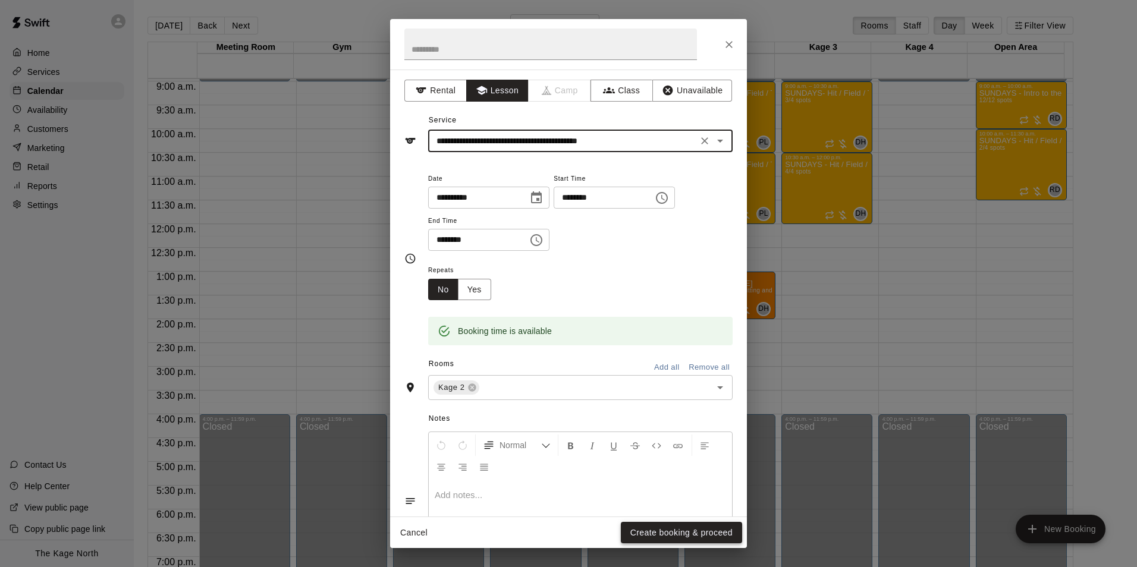
click at [668, 535] on button "Create booking & proceed" at bounding box center [681, 533] width 121 height 22
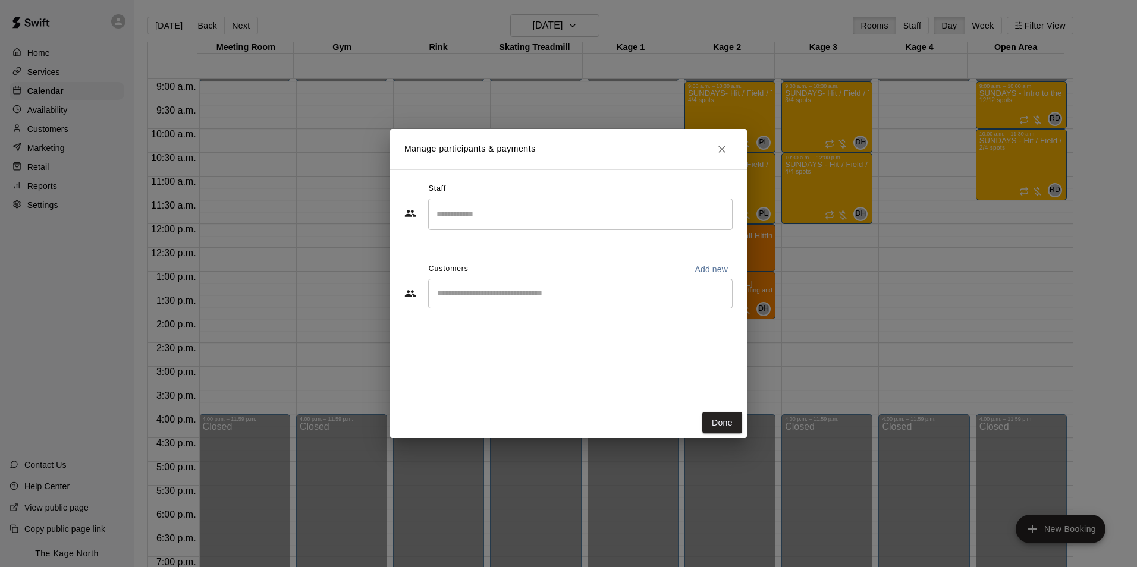
click at [721, 263] on p "Add new" at bounding box center [711, 269] width 33 height 12
select select "**"
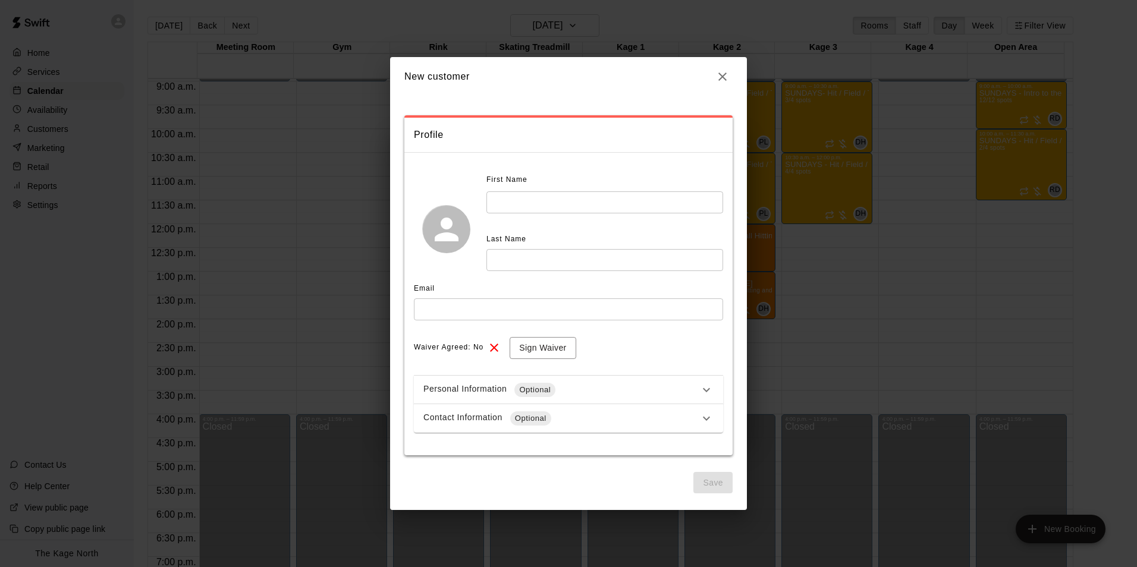
click at [721, 77] on icon "button" at bounding box center [722, 77] width 8 height 8
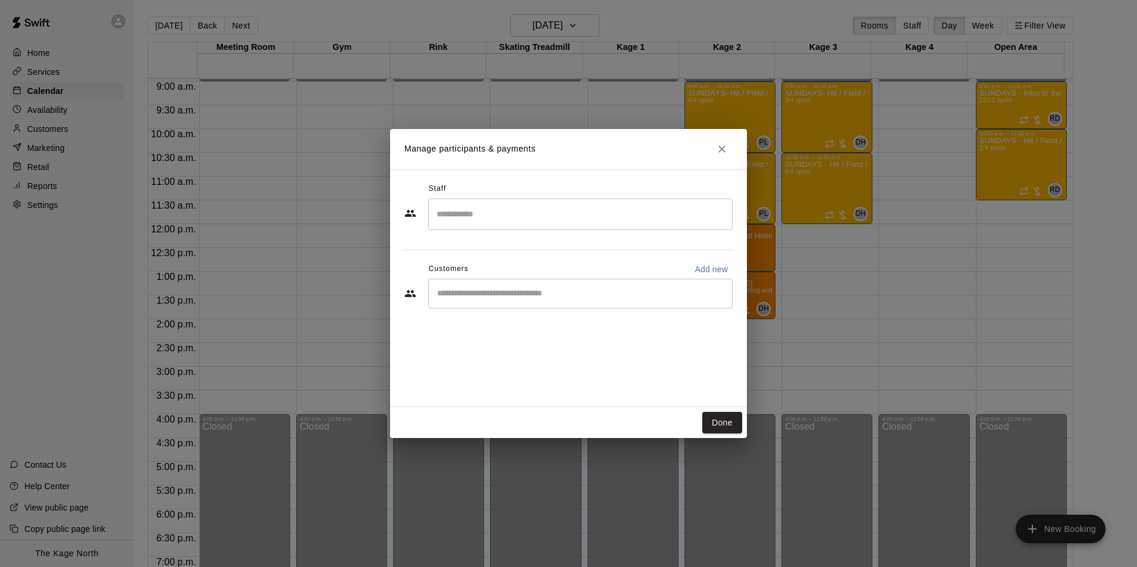
drag, startPoint x: 558, startPoint y: 295, endPoint x: 547, endPoint y: 288, distance: 12.5
click at [558, 294] on input "Start typing to search customers..." at bounding box center [581, 294] width 294 height 12
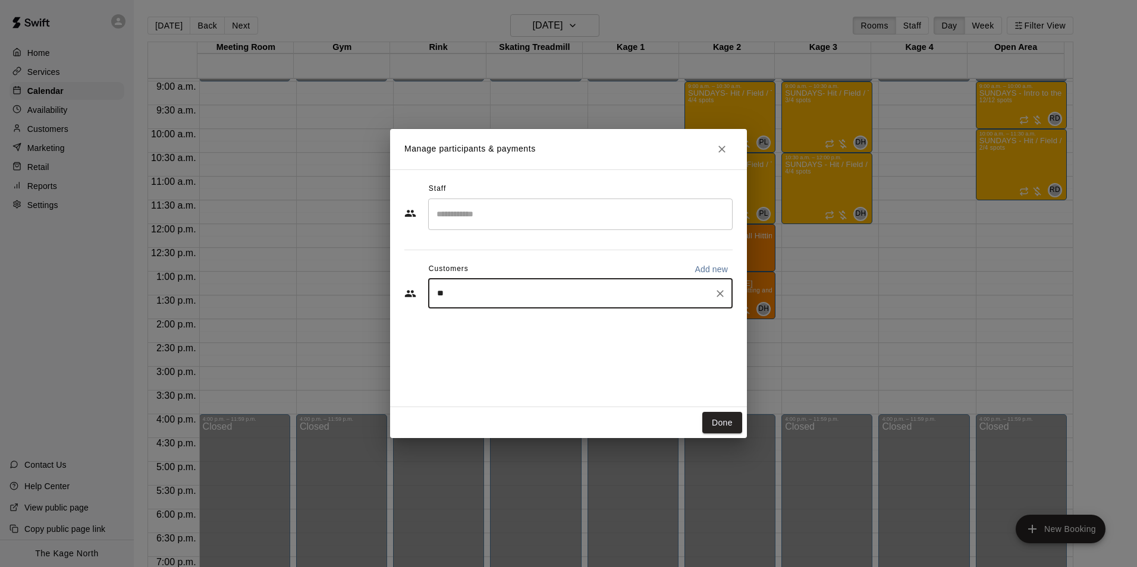
type input "*"
click at [704, 266] on p "Add new" at bounding box center [711, 269] width 33 height 12
select select "**"
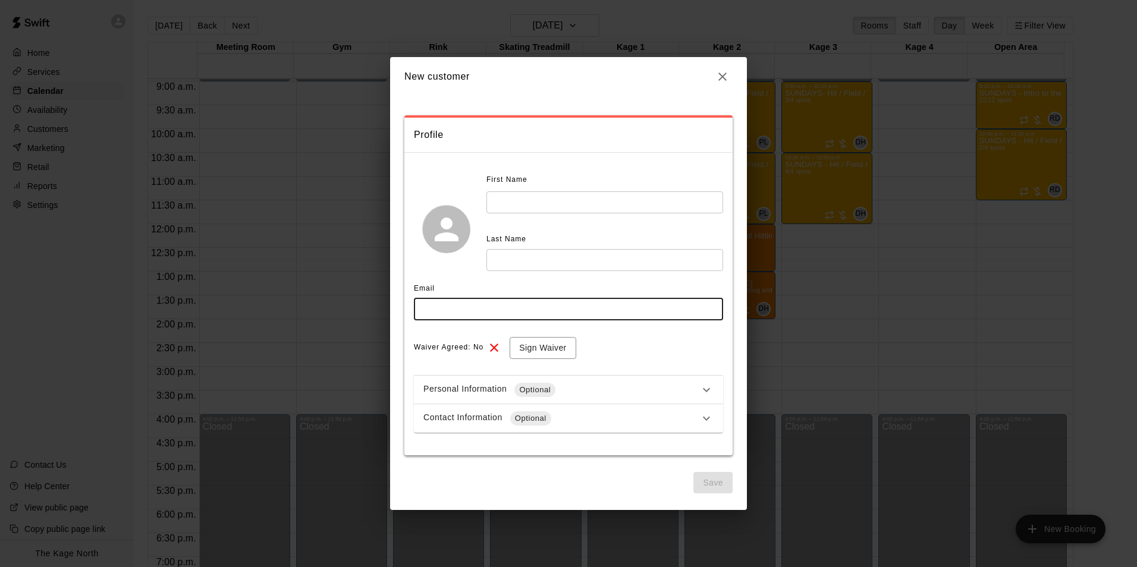
click at [514, 303] on input "text" at bounding box center [568, 310] width 309 height 22
paste input "**********"
type input "**********"
click at [529, 206] on input "text" at bounding box center [605, 203] width 237 height 22
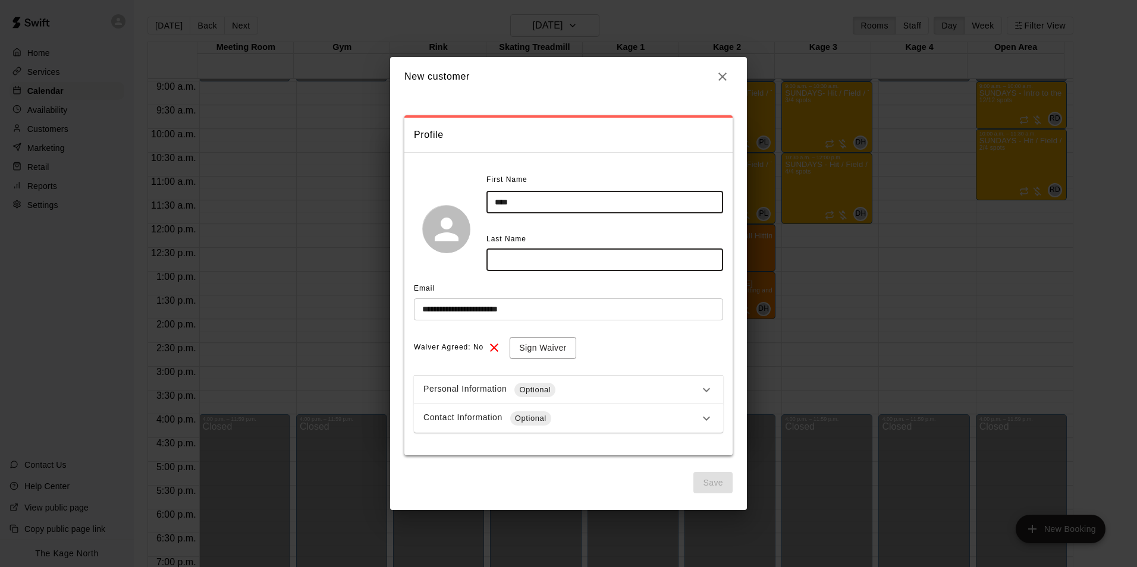
type input "****"
type input "**********"
click at [550, 356] on button "Sign Waiver" at bounding box center [543, 348] width 66 height 22
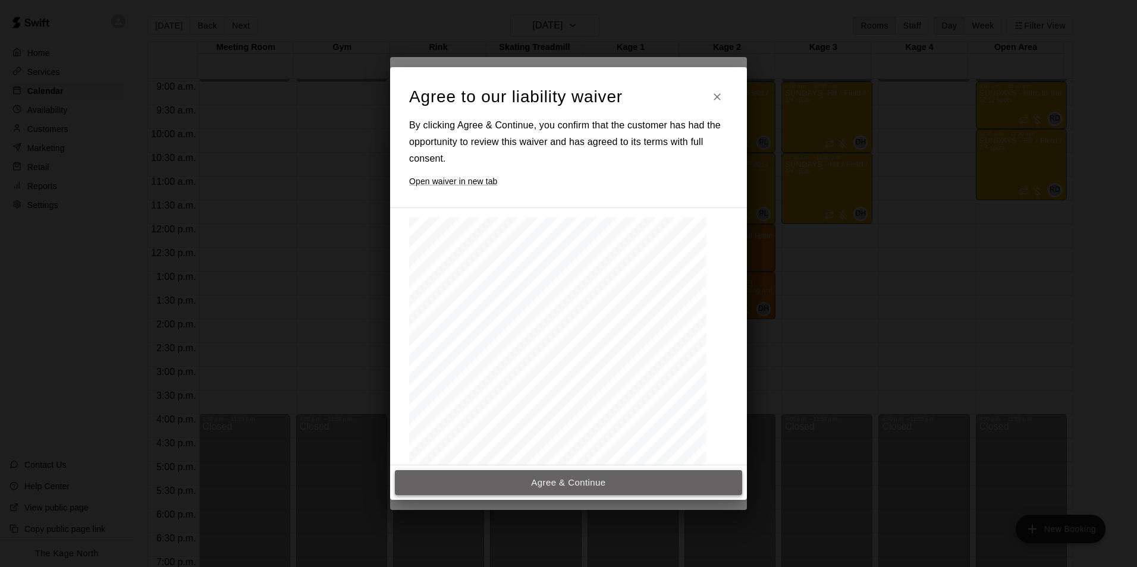
click at [615, 489] on button "Agree & Continue" at bounding box center [568, 482] width 347 height 25
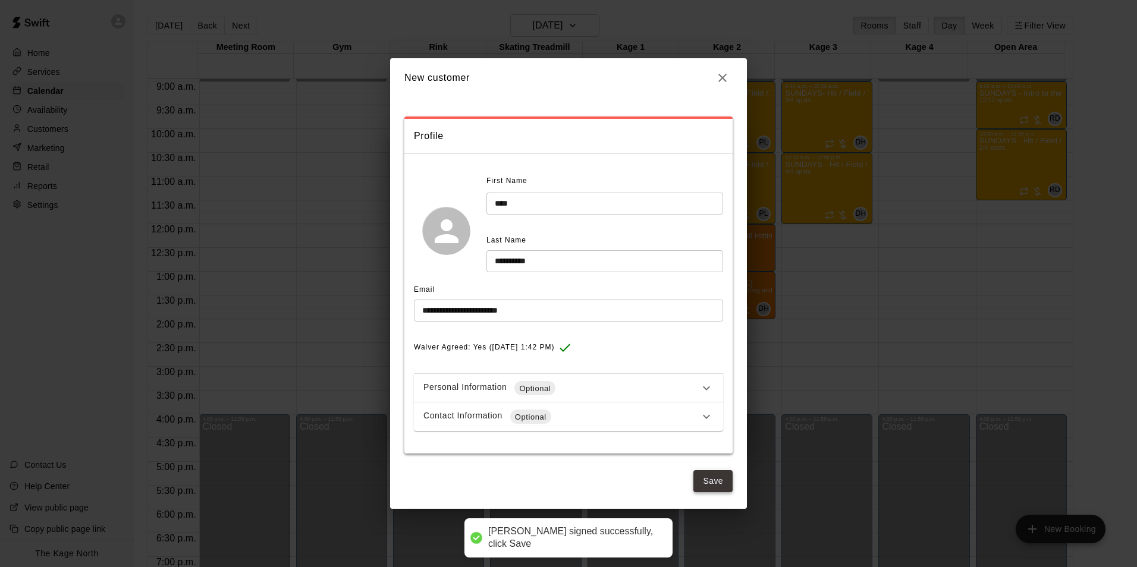
click at [720, 481] on button "Save" at bounding box center [713, 481] width 39 height 22
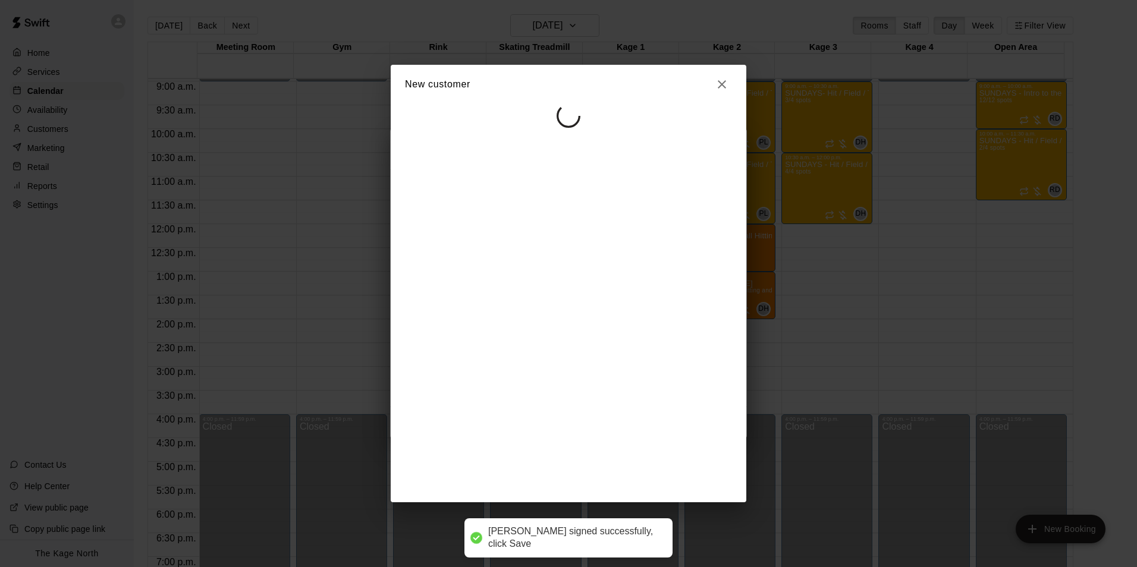
select select "**"
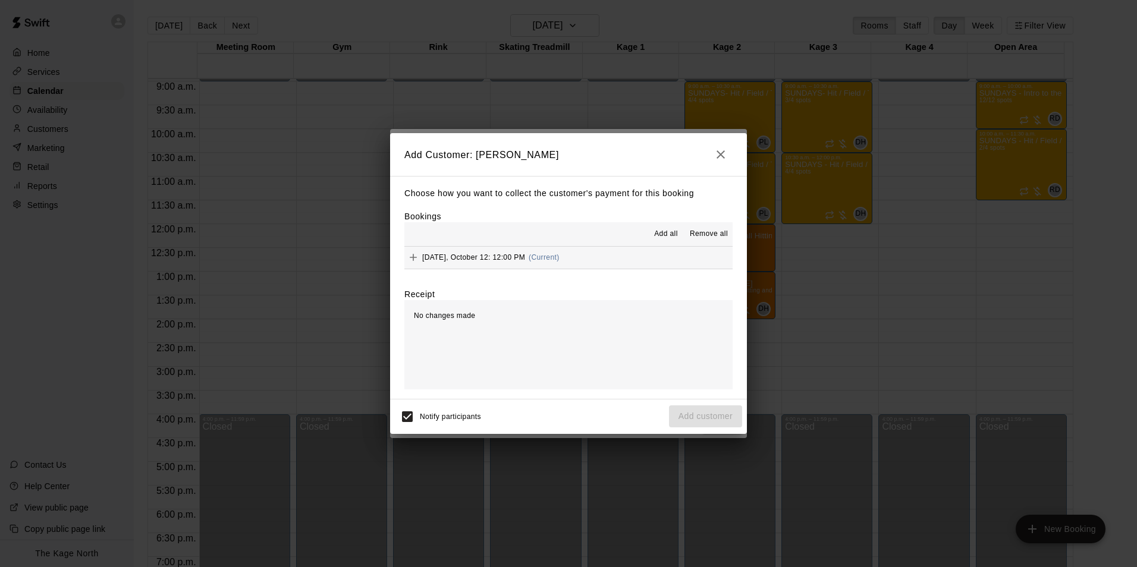
click at [669, 237] on span "Add all" at bounding box center [666, 234] width 24 height 12
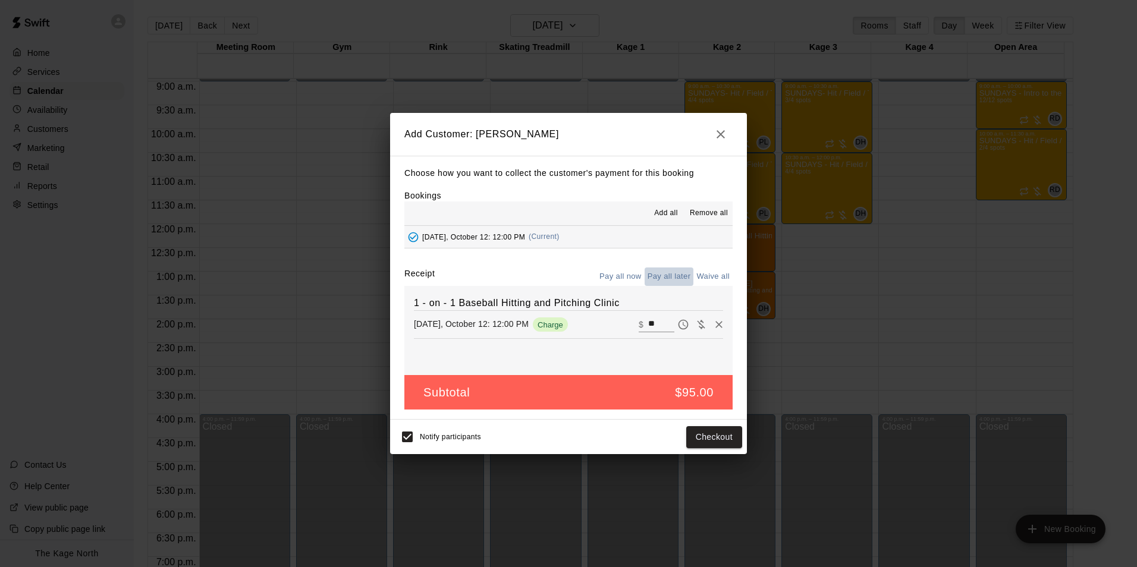
click at [669, 273] on button "Pay all later" at bounding box center [669, 277] width 49 height 18
click at [713, 442] on button "Add customer" at bounding box center [705, 437] width 73 height 22
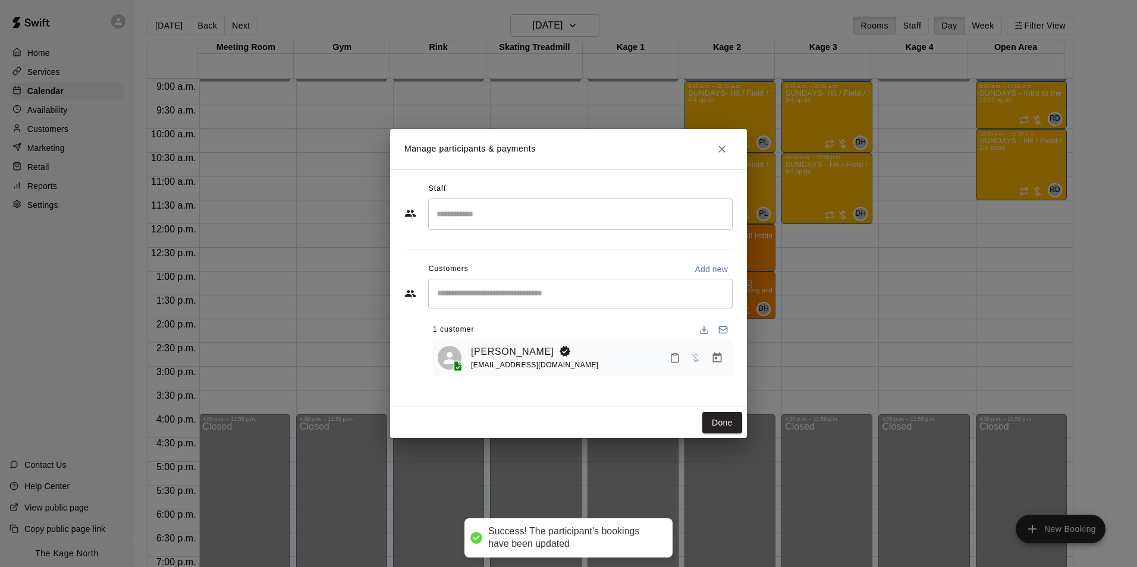
click at [478, 215] on input "Search staff" at bounding box center [581, 214] width 294 height 21
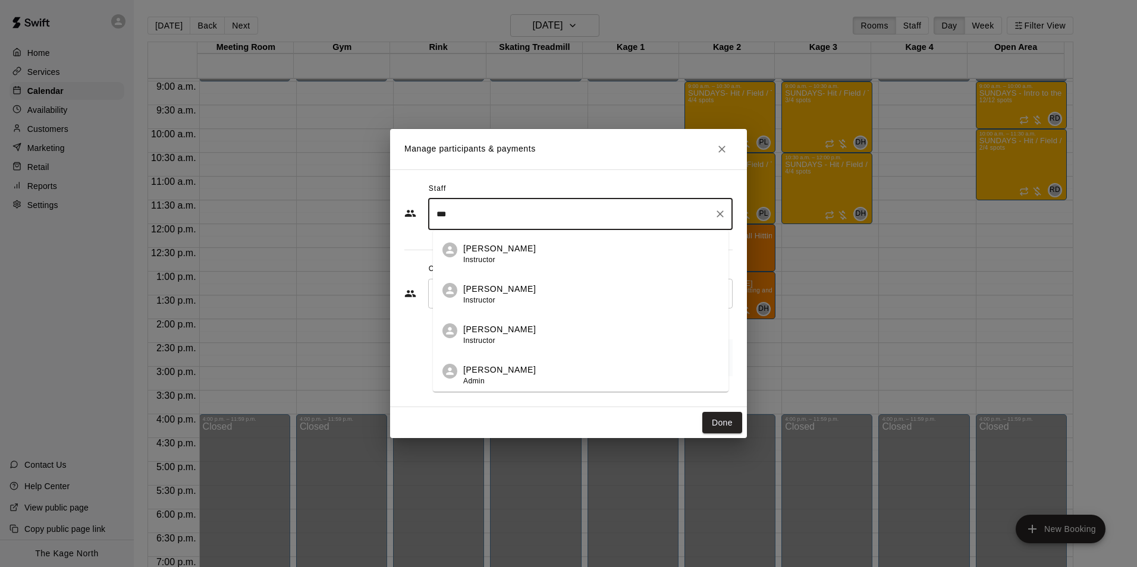
click at [511, 254] on p "[PERSON_NAME]" at bounding box center [499, 249] width 73 height 12
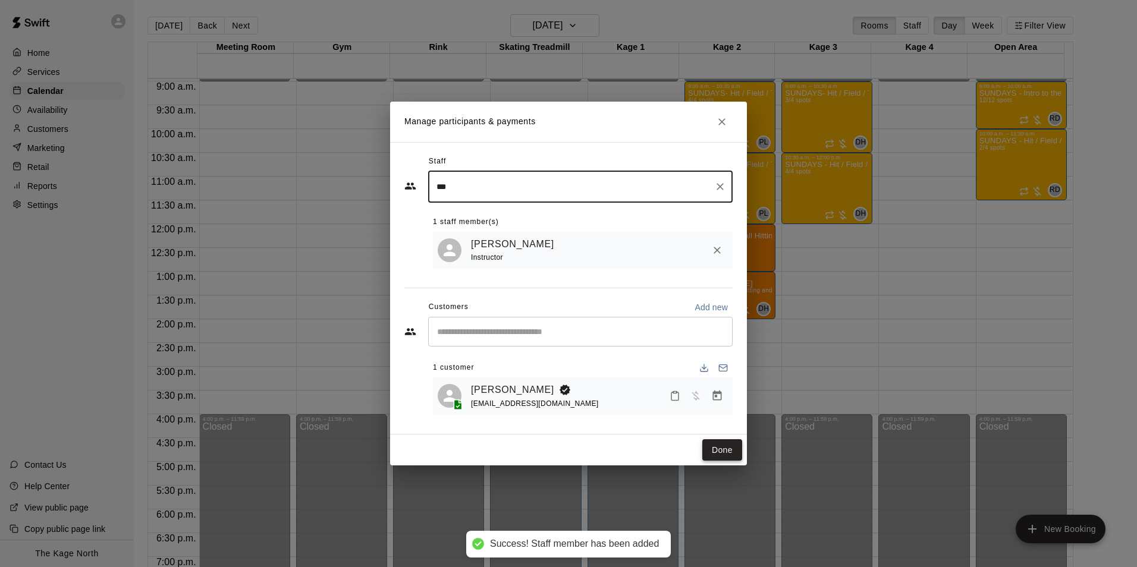
type input "***"
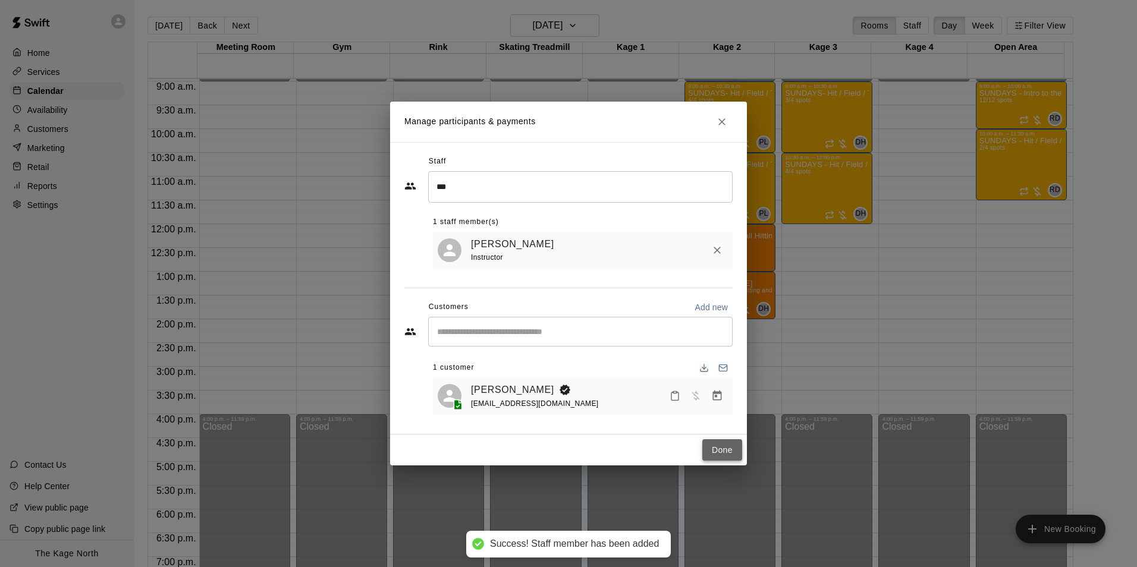
click at [725, 453] on button "Done" at bounding box center [722, 451] width 40 height 22
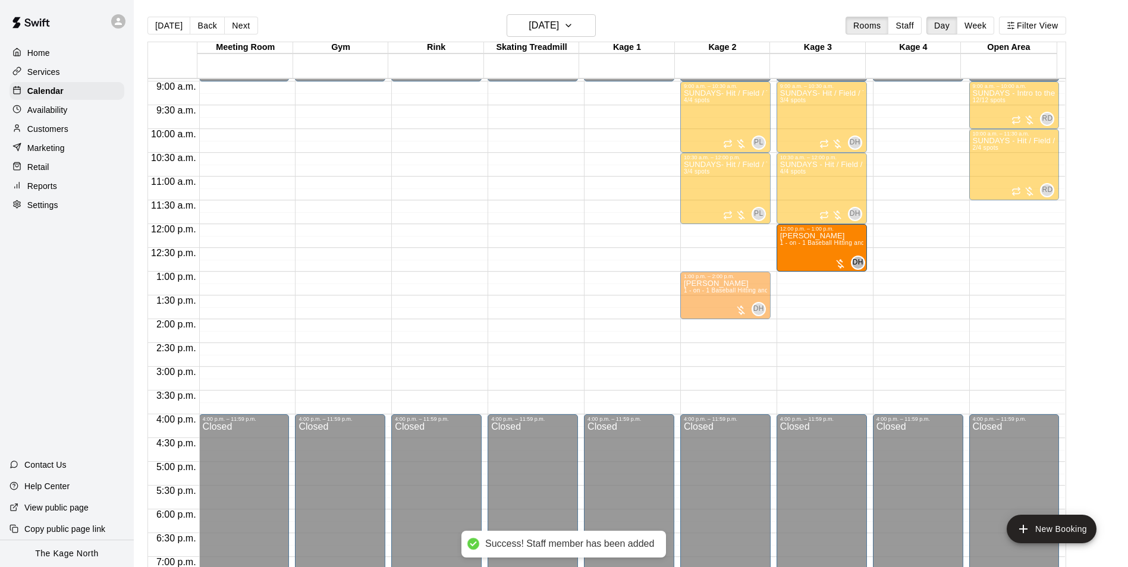
drag, startPoint x: 733, startPoint y: 243, endPoint x: 804, endPoint y: 246, distance: 70.8
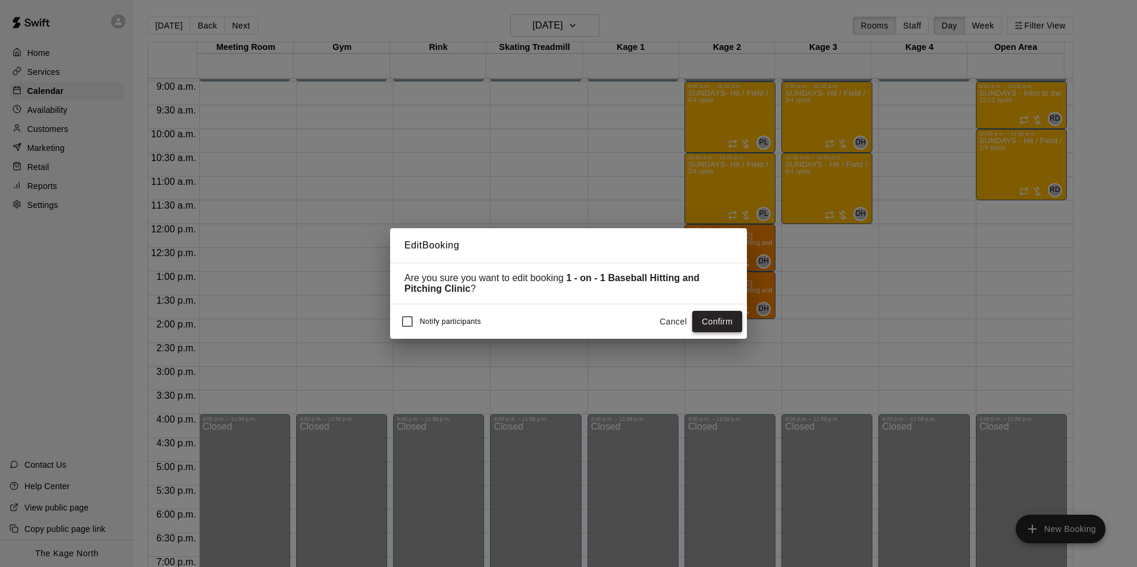
click at [727, 325] on button "Confirm" at bounding box center [717, 322] width 50 height 22
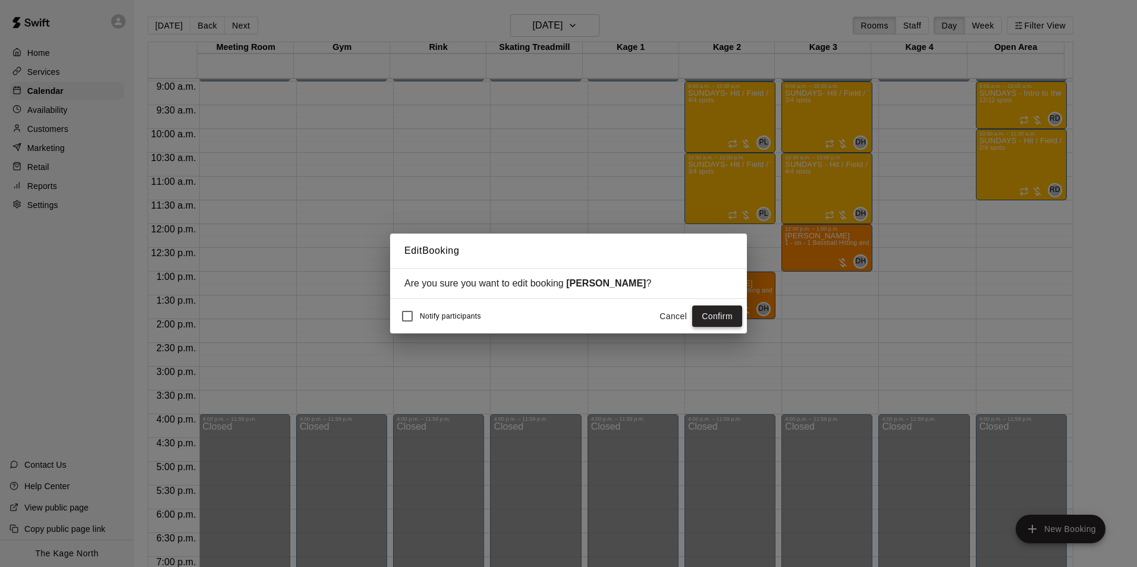
click at [720, 320] on button "Confirm" at bounding box center [717, 317] width 50 height 22
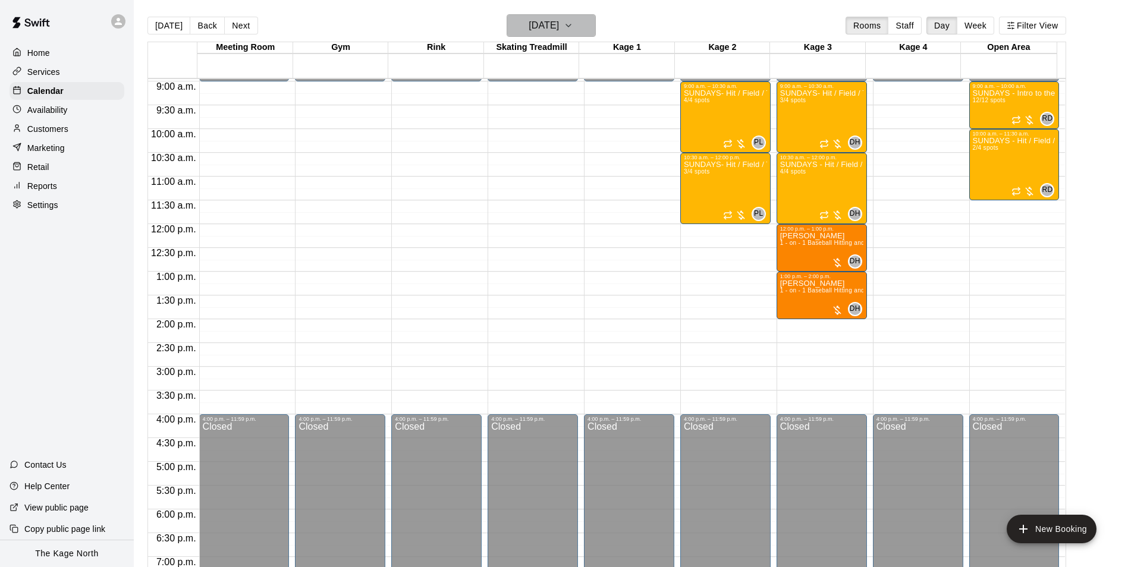
click at [549, 22] on h6 "[DATE]" at bounding box center [544, 25] width 30 height 17
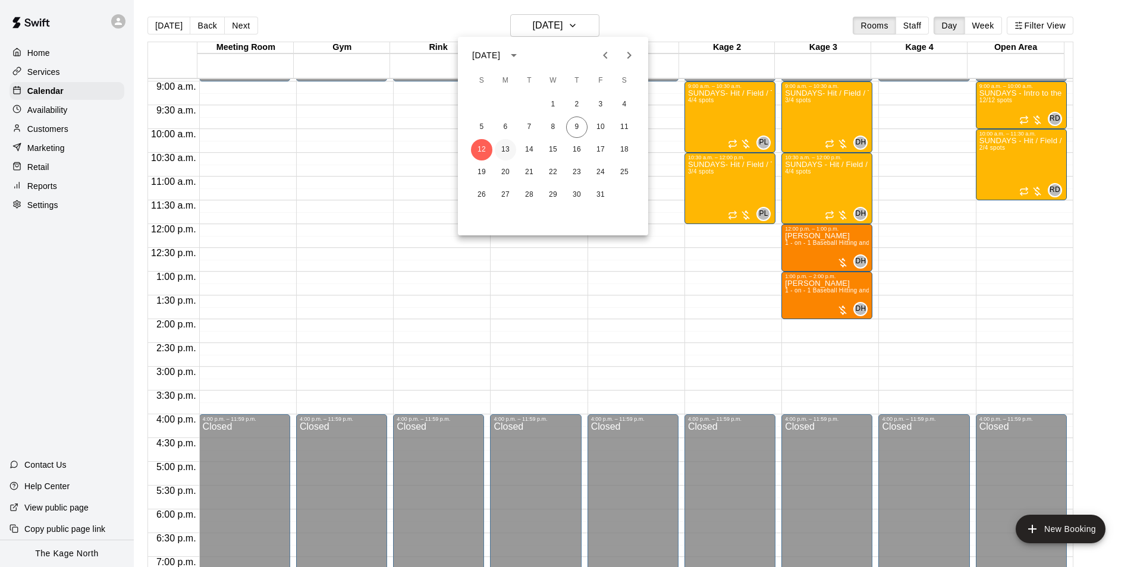
click at [506, 146] on button "13" at bounding box center [505, 149] width 21 height 21
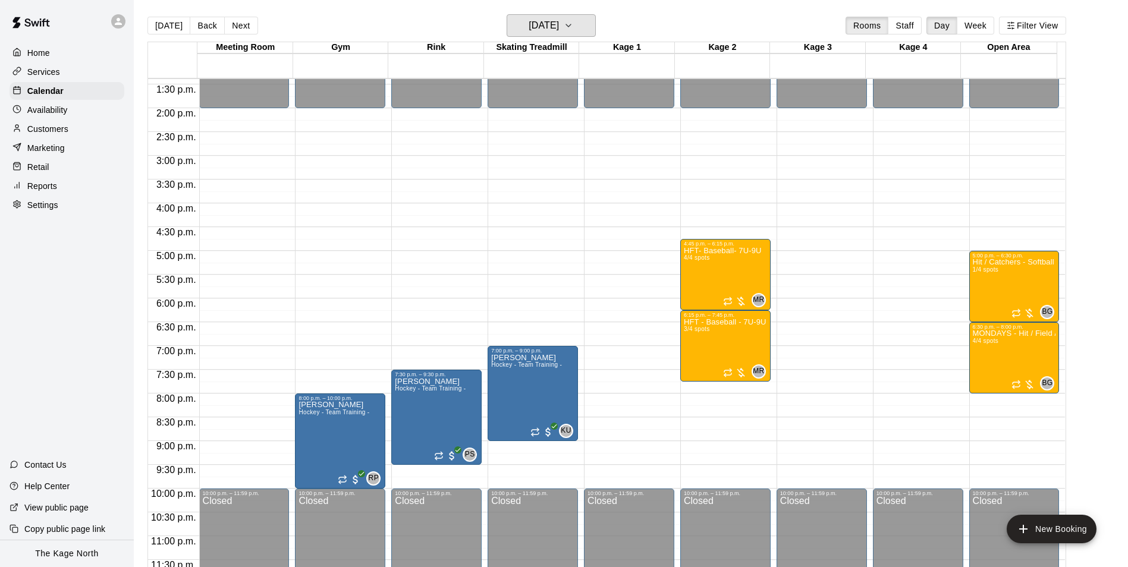
scroll to position [641, 0]
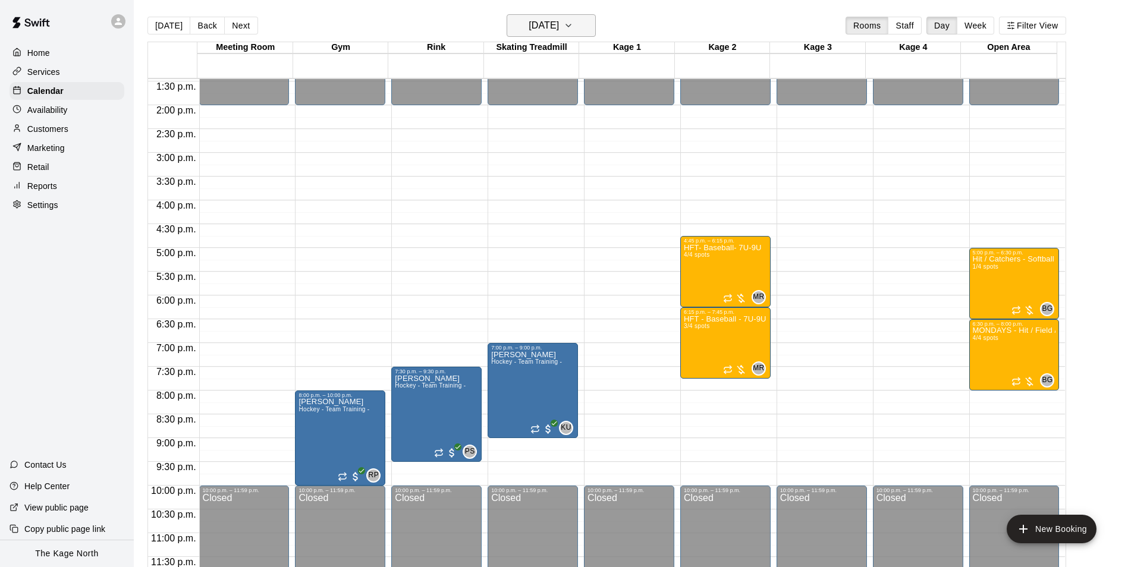
click at [559, 26] on h6 "[DATE]" at bounding box center [544, 25] width 30 height 17
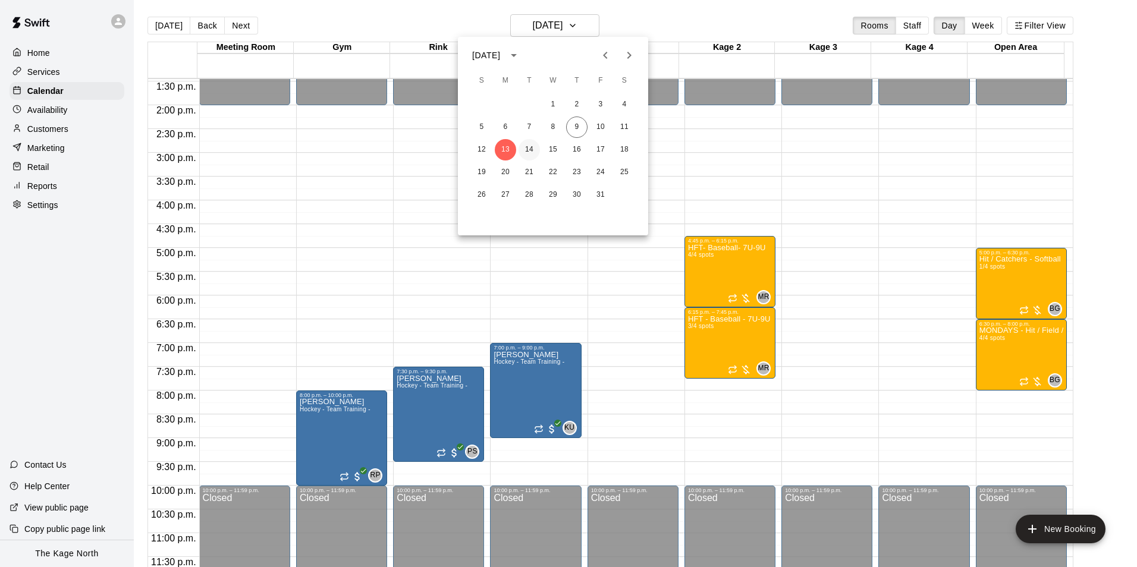
click at [527, 149] on button "14" at bounding box center [529, 149] width 21 height 21
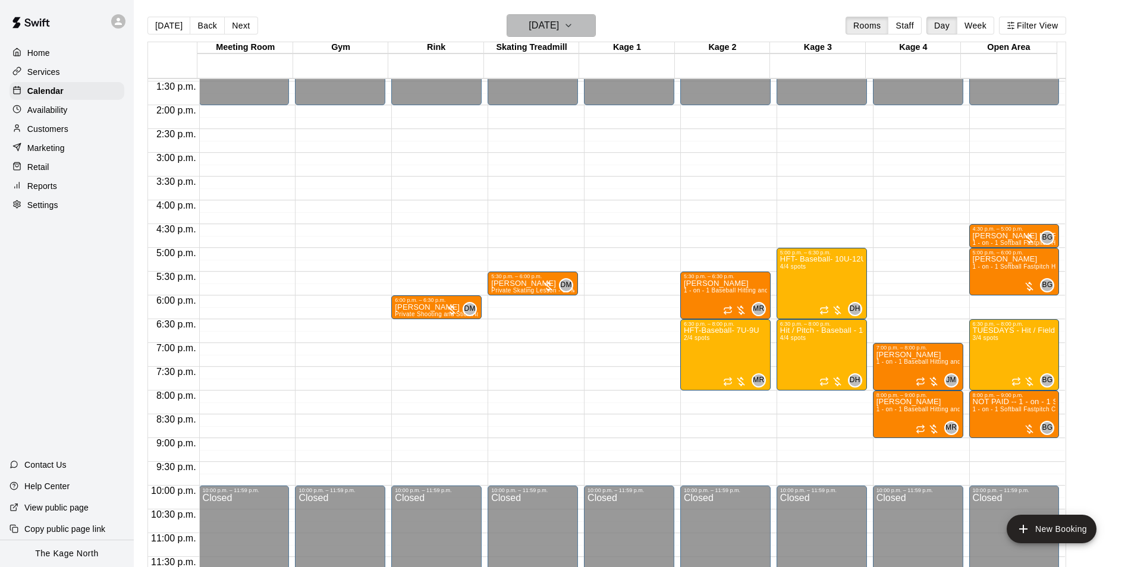
click at [559, 29] on h6 "[DATE]" at bounding box center [544, 25] width 30 height 17
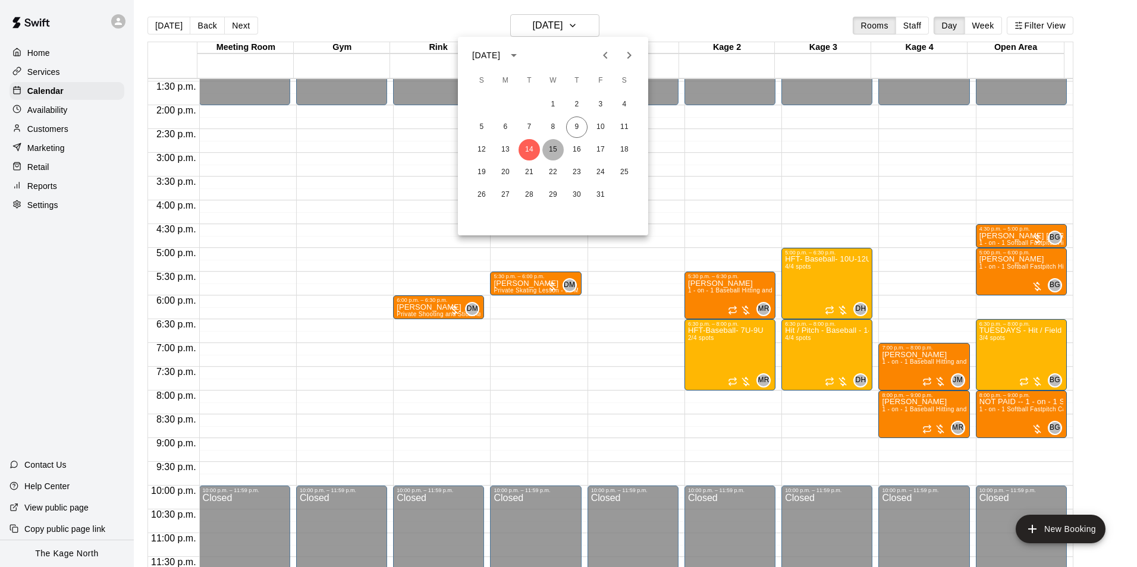
click at [549, 147] on button "15" at bounding box center [552, 149] width 21 height 21
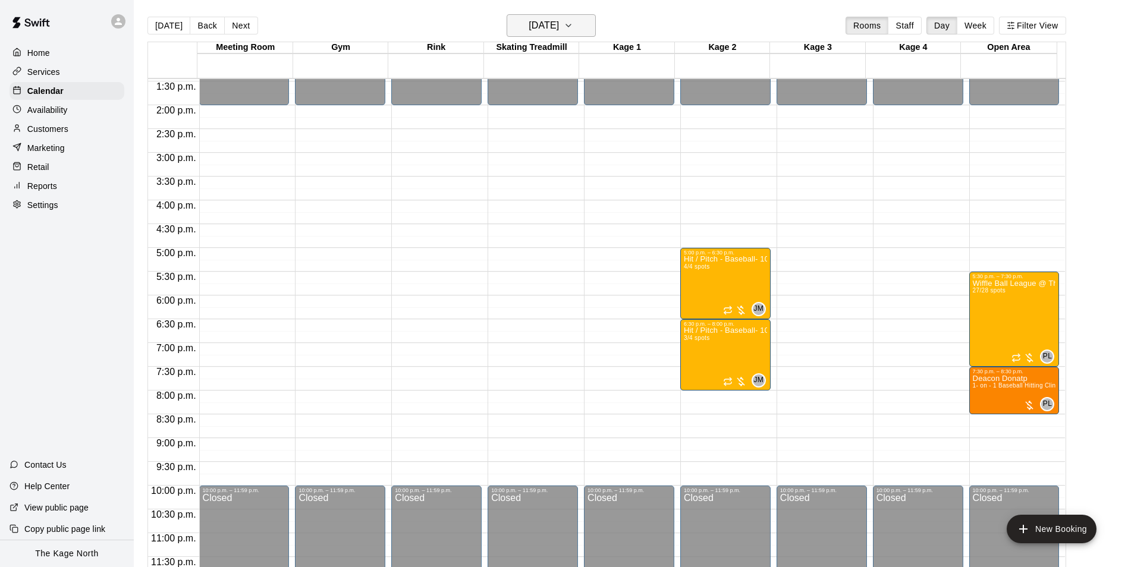
click at [559, 26] on h6 "[DATE]" at bounding box center [544, 25] width 30 height 17
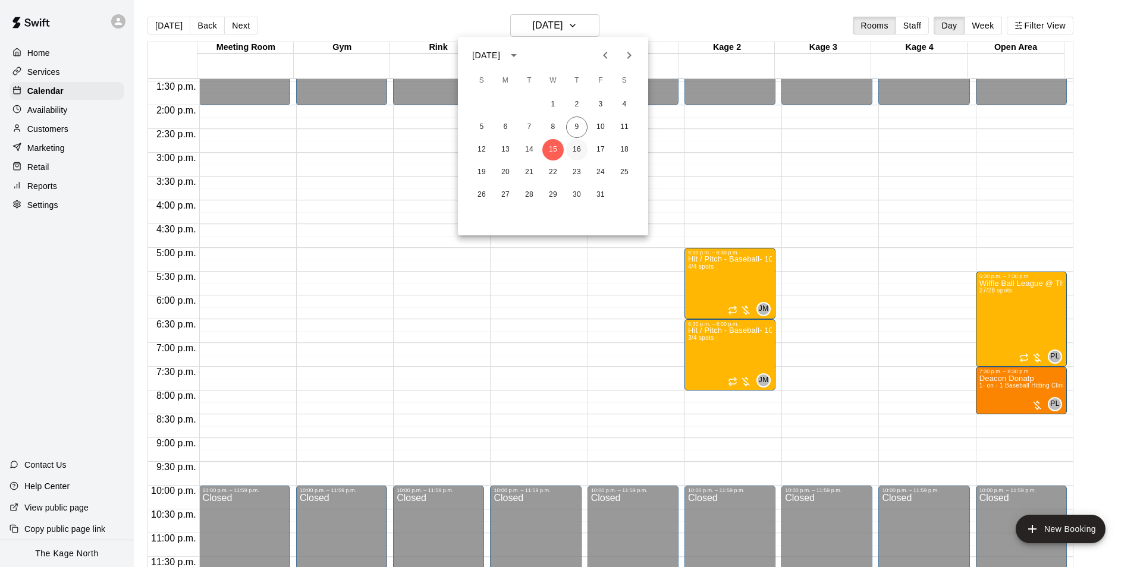
click at [580, 148] on button "16" at bounding box center [576, 149] width 21 height 21
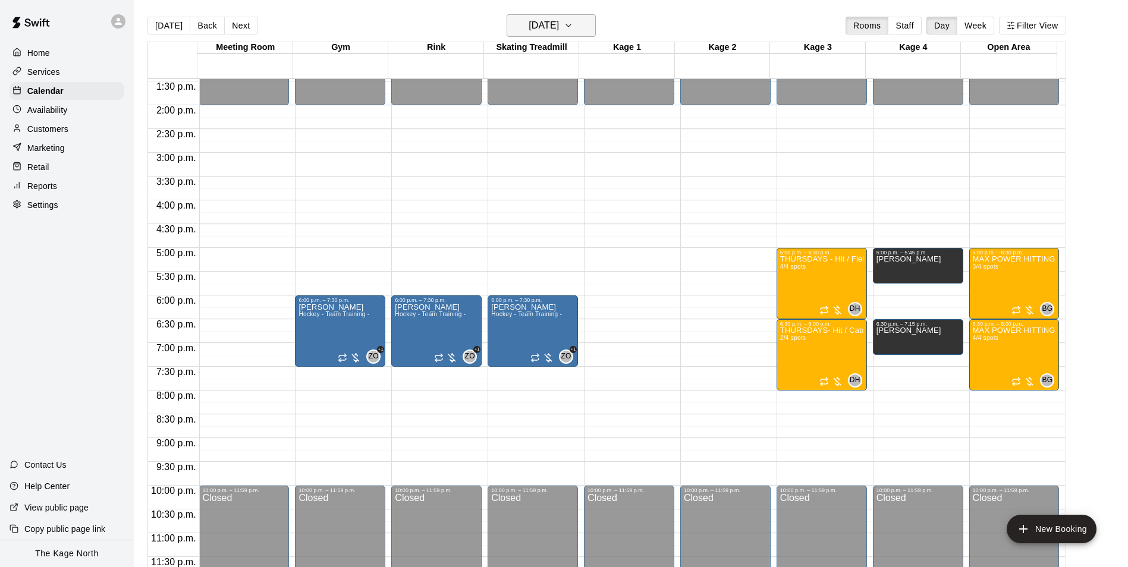
click at [558, 17] on h6 "[DATE]" at bounding box center [544, 25] width 30 height 17
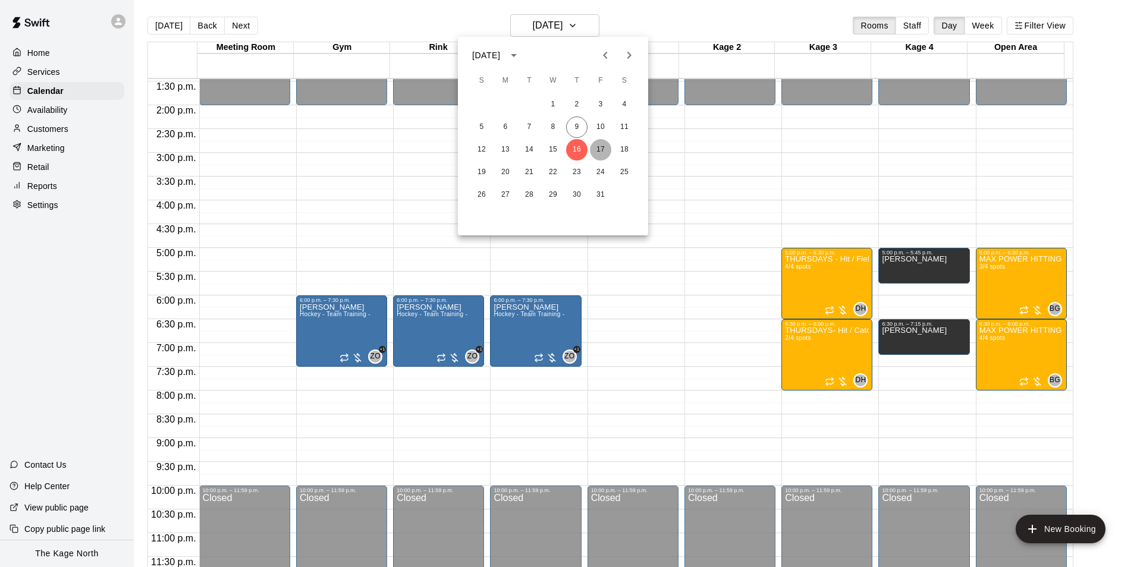
click at [603, 142] on button "17" at bounding box center [600, 149] width 21 height 21
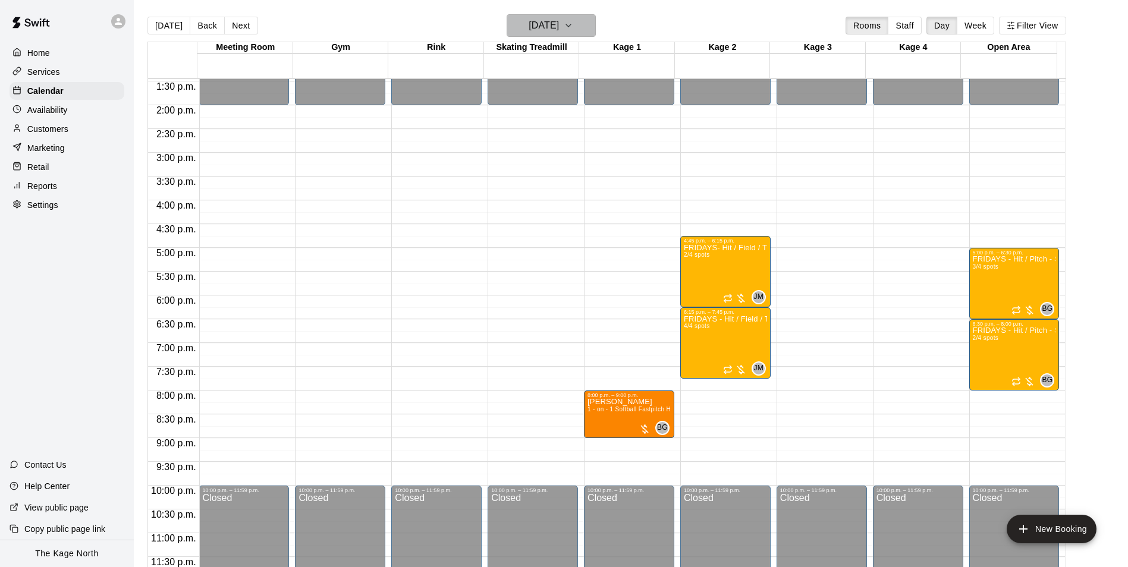
click at [559, 24] on h6 "[DATE]" at bounding box center [544, 25] width 30 height 17
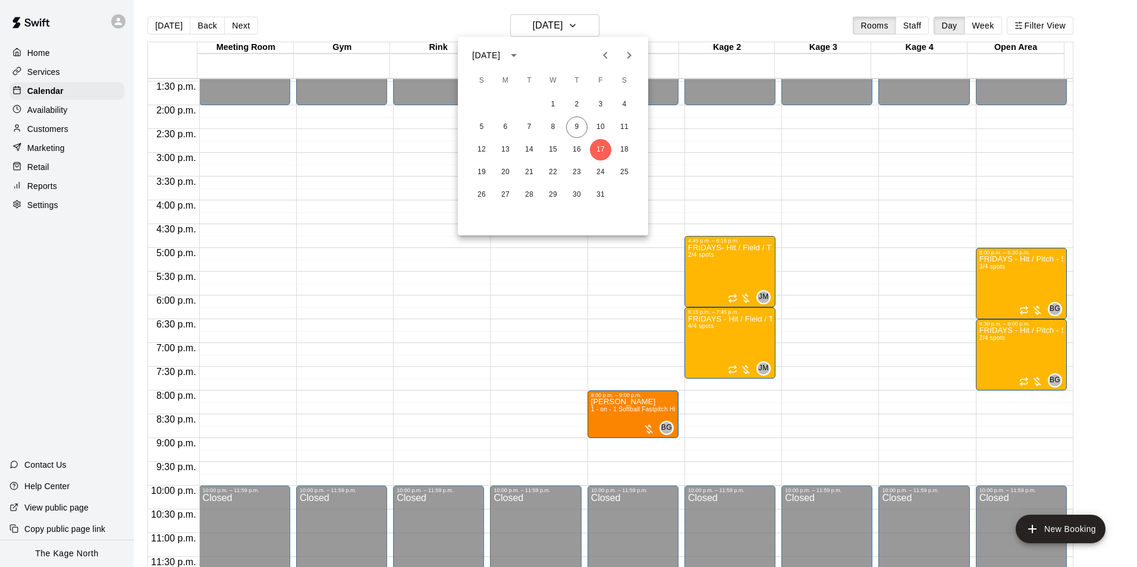
click at [669, 27] on div at bounding box center [568, 283] width 1137 height 567
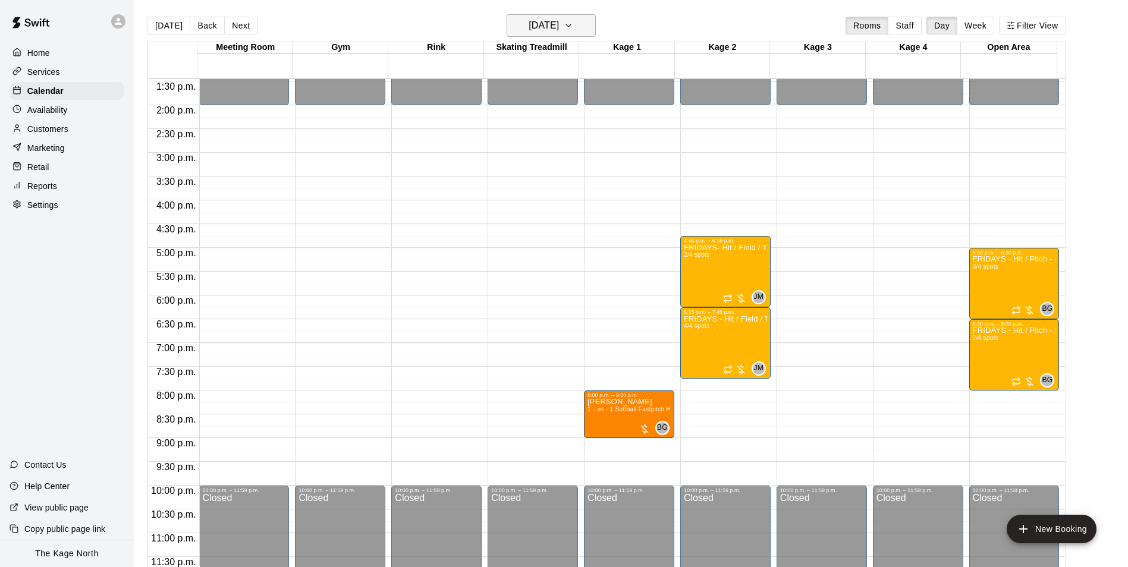
click at [559, 22] on h6 "[DATE]" at bounding box center [544, 25] width 30 height 17
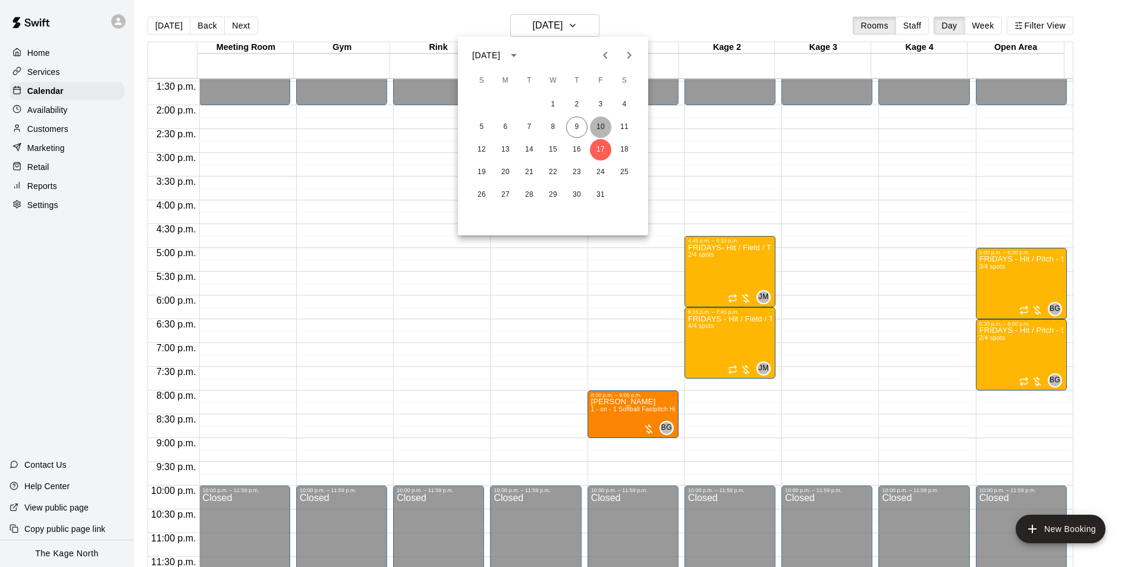
click at [604, 123] on button "10" at bounding box center [600, 127] width 21 height 21
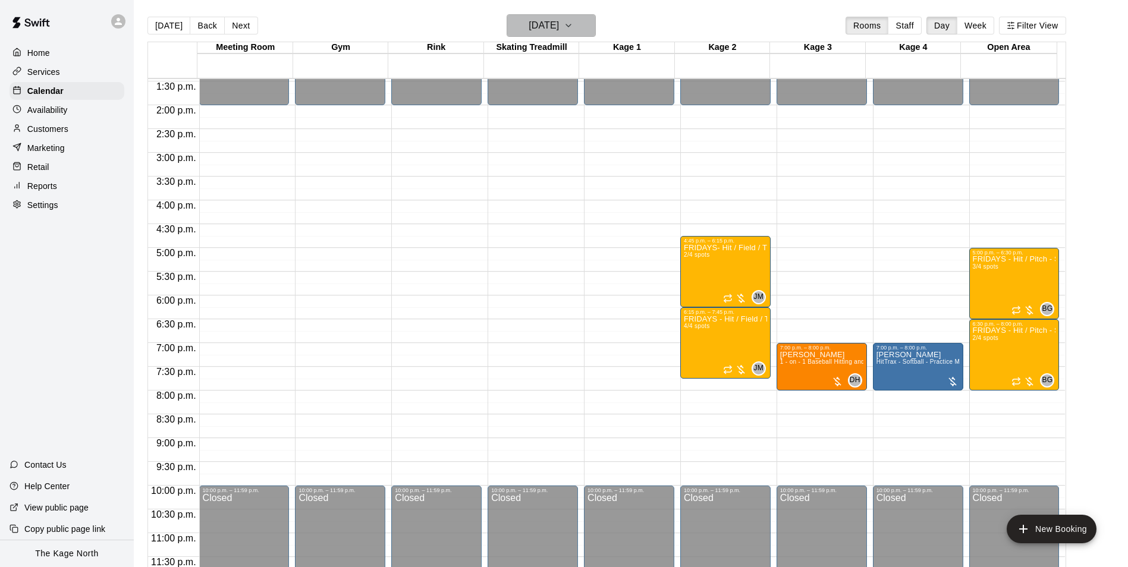
click at [549, 27] on h6 "[DATE]" at bounding box center [544, 25] width 30 height 17
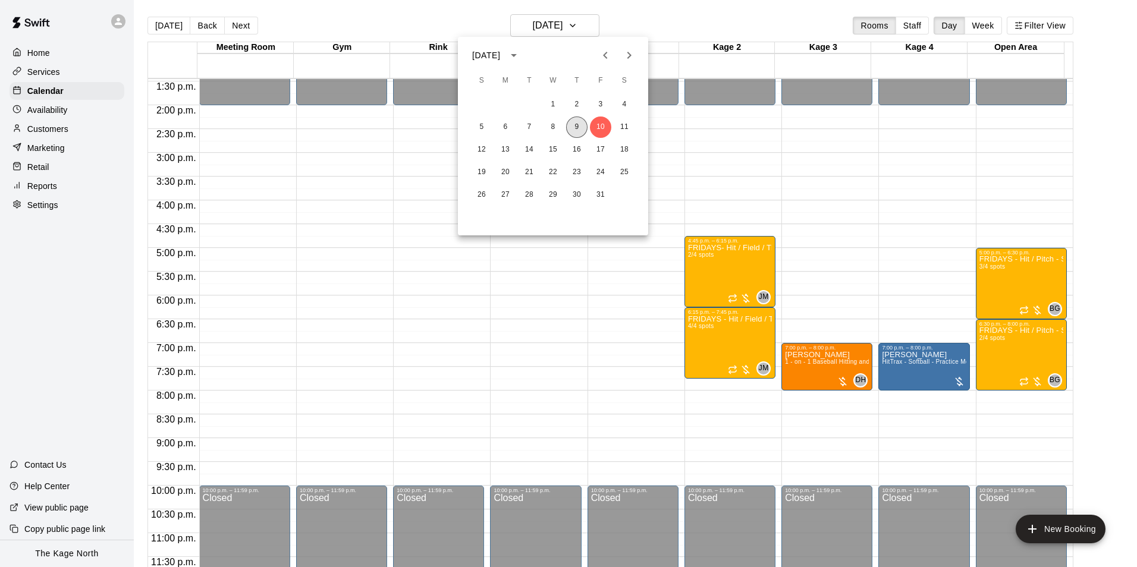
click at [579, 127] on button "9" at bounding box center [576, 127] width 21 height 21
